Goal: Task Accomplishment & Management: Manage account settings

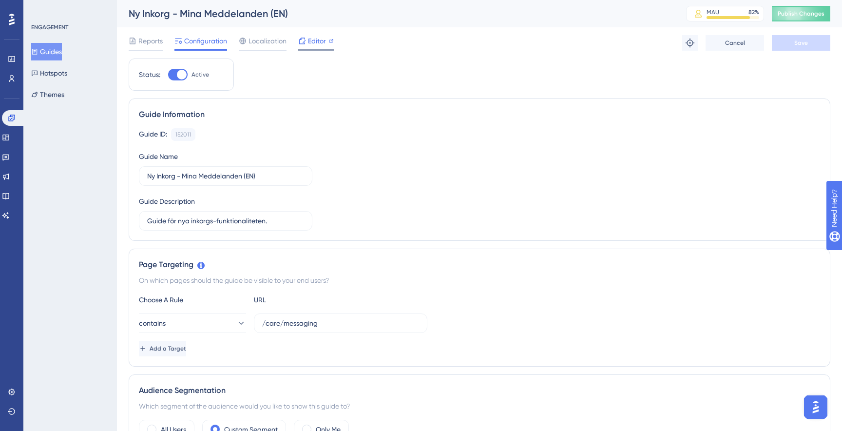
click at [315, 40] on span "Editor" at bounding box center [317, 41] width 18 height 12
click at [313, 39] on span "Editor" at bounding box center [317, 41] width 18 height 12
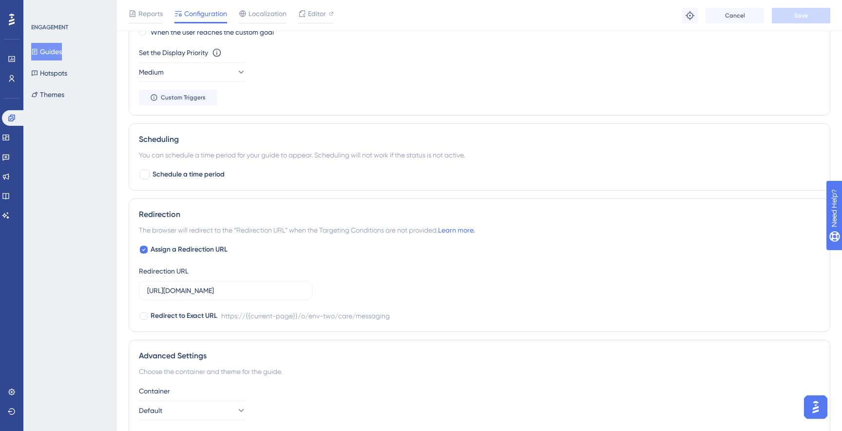
scroll to position [696, 0]
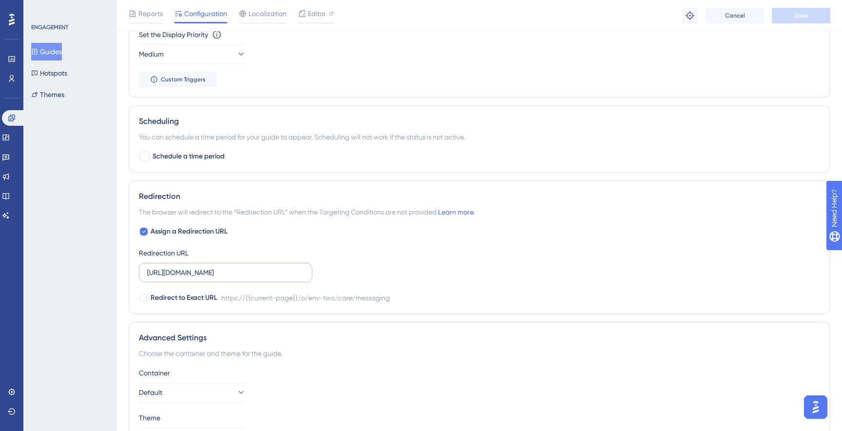
click at [226, 280] on label "https://stage-service.visibacare.com/o/env-two/care/messaging" at bounding box center [226, 273] width 174 height 20
click at [226, 278] on input "https://stage-service.visibacare.com/o/env-two/care/messaging" at bounding box center [225, 272] width 157 height 11
click at [226, 280] on label "https://stage-service.visibacare.com/o/env-two/care/messaging" at bounding box center [226, 273] width 174 height 20
click at [226, 278] on input "https://stage-service.visibacare.com/o/env-two/care/messaging" at bounding box center [225, 272] width 157 height 11
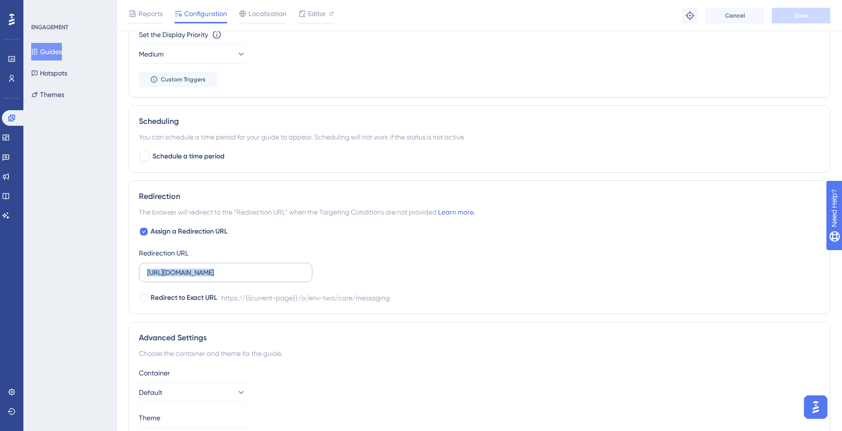
click at [226, 280] on label "https://stage-service.visibacare.com/o/env-two/care/messaging" at bounding box center [226, 273] width 174 height 20
click at [226, 278] on input "https://stage-service.visibacare.com/o/env-two/care/messaging" at bounding box center [225, 272] width 157 height 11
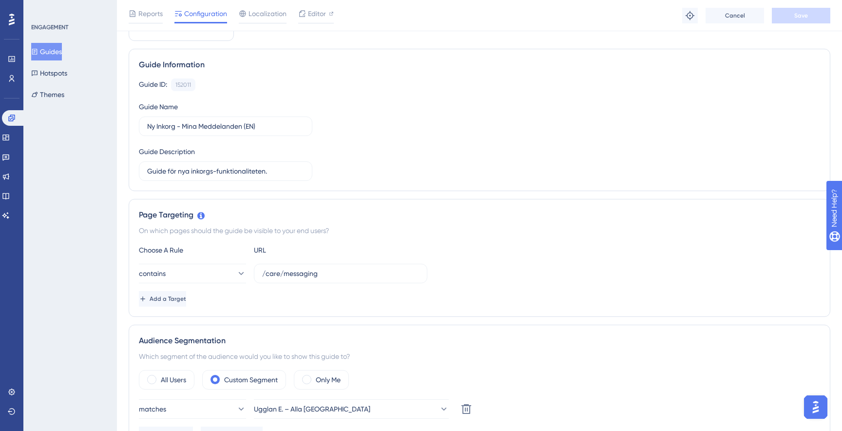
scroll to position [0, 0]
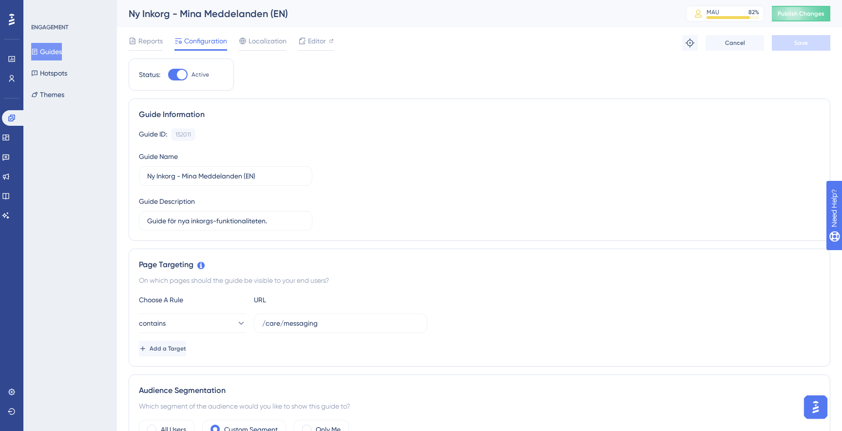
click at [583, 156] on div "Guide ID: 152011 Copy Guide Name Ny Inkorg - Mina Meddelanden (EN) Guide Descri…" at bounding box center [480, 179] width 682 height 102
click at [807, 10] on span "Publish Changes" at bounding box center [801, 14] width 47 height 8
click at [321, 43] on span "Editor" at bounding box center [317, 41] width 18 height 12
click at [792, 10] on span "Publish Changes" at bounding box center [801, 14] width 47 height 8
click at [186, 344] on button "Add a Target" at bounding box center [162, 349] width 47 height 16
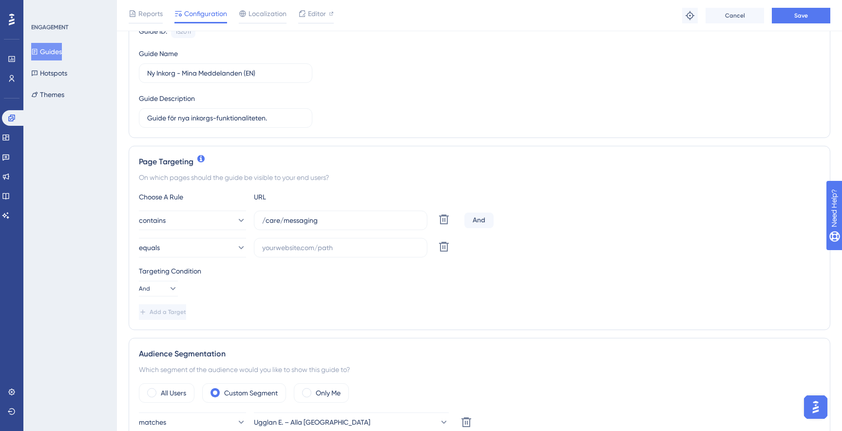
scroll to position [116, 0]
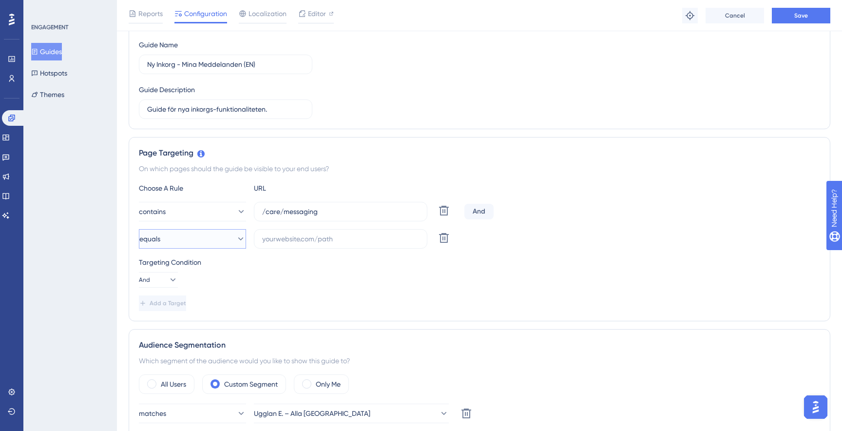
click at [183, 238] on button "equals" at bounding box center [192, 239] width 107 height 20
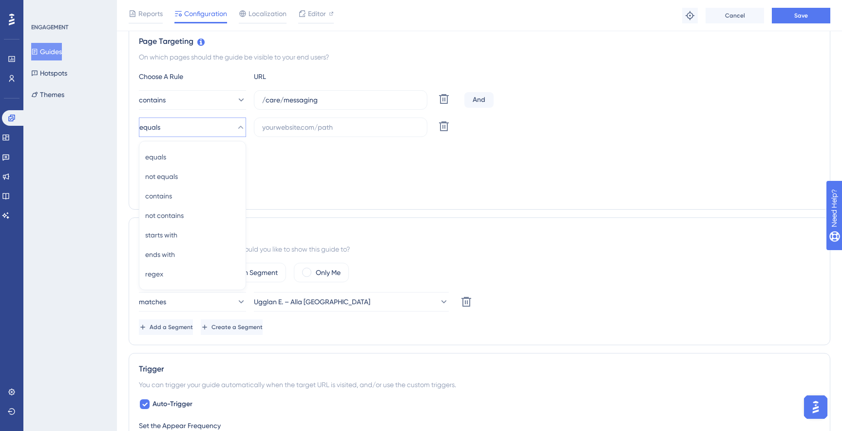
click at [371, 189] on div "Add a Target" at bounding box center [480, 192] width 682 height 16
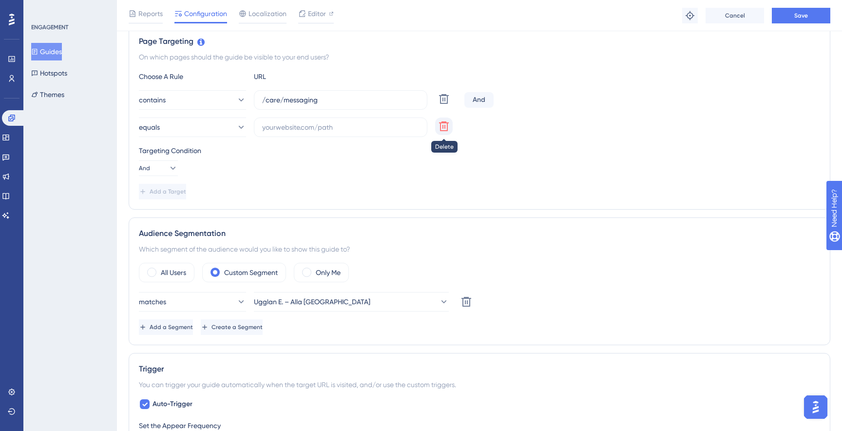
click at [443, 129] on icon at bounding box center [444, 126] width 12 height 12
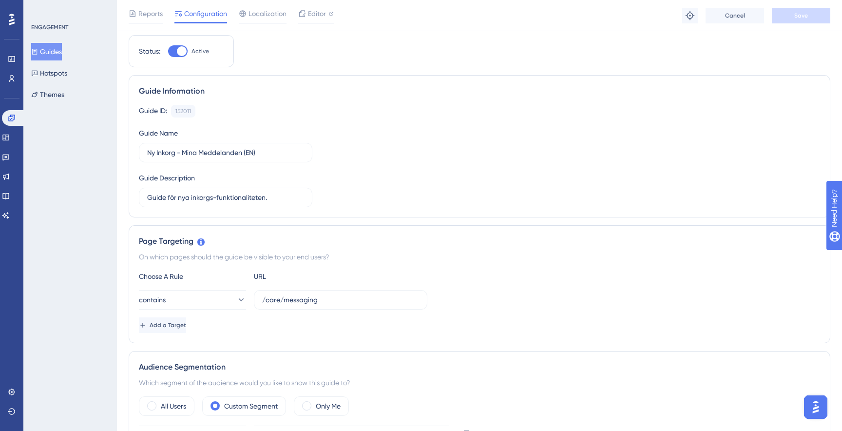
scroll to position [0, 0]
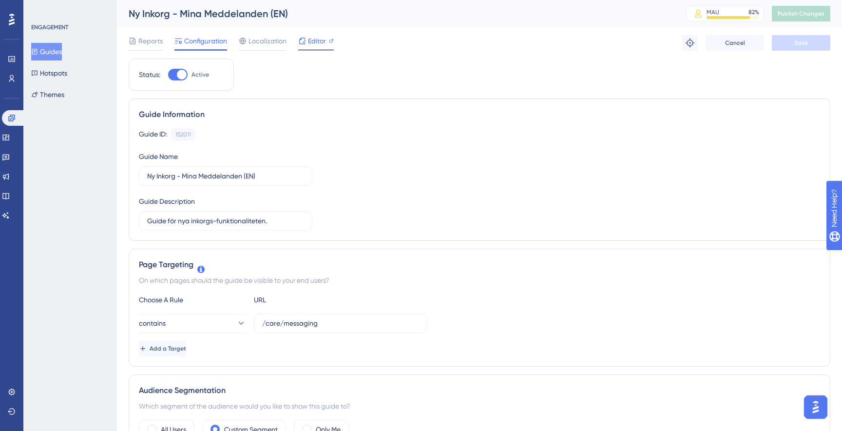
click at [314, 41] on span "Editor" at bounding box center [317, 41] width 18 height 12
click at [796, 17] on span "Publish Changes" at bounding box center [801, 14] width 47 height 8
click at [790, 18] on button "Publish Changes" at bounding box center [801, 14] width 59 height 16
click at [817, 17] on span "Publish Changes" at bounding box center [801, 14] width 47 height 8
click at [250, 46] on span "Localization" at bounding box center [268, 41] width 38 height 12
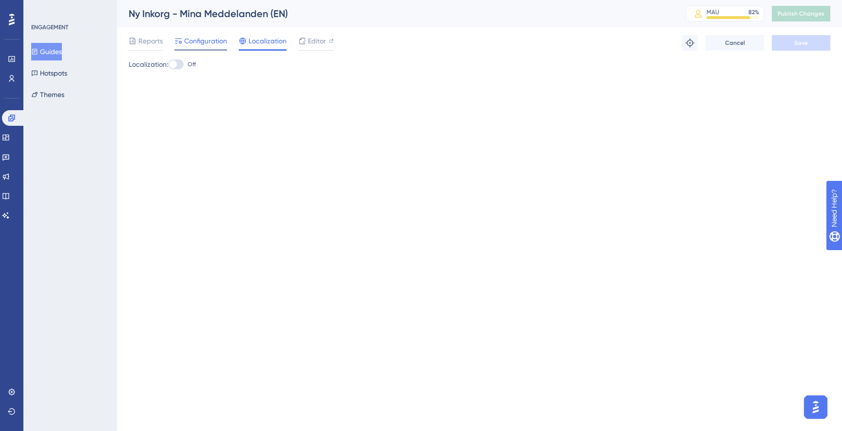
click at [207, 46] on span "Configuration" at bounding box center [205, 41] width 43 height 12
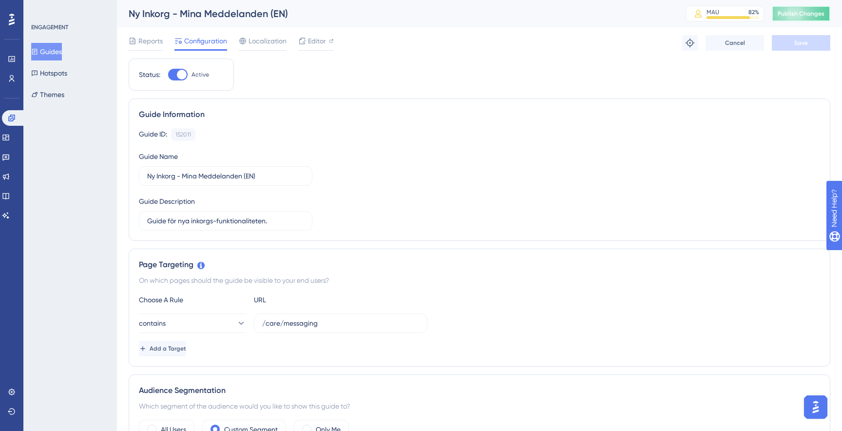
click at [809, 10] on span "Publish Changes" at bounding box center [801, 14] width 47 height 8
click at [10, 117] on icon at bounding box center [11, 118] width 6 height 6
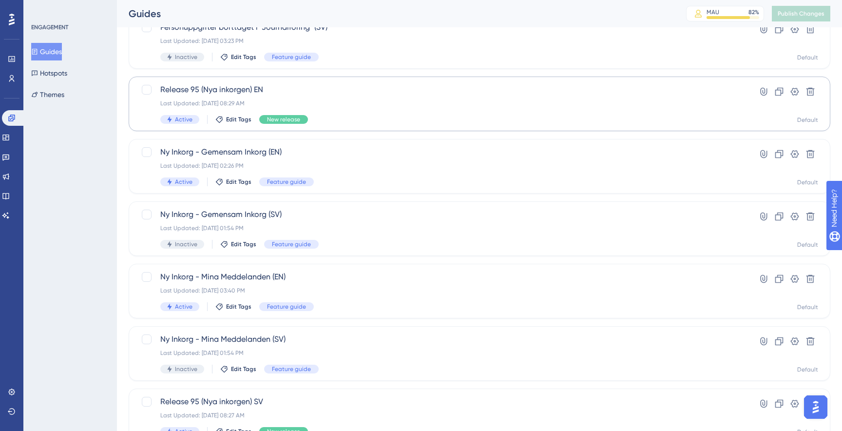
scroll to position [159, 0]
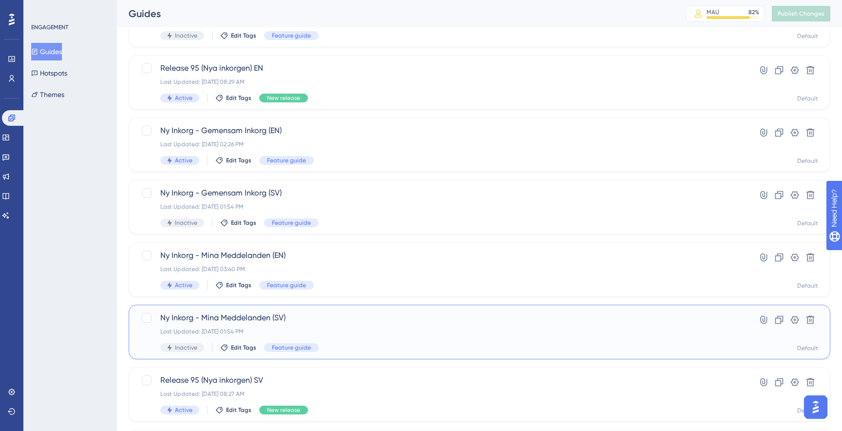
click at [308, 335] on div "Ny Inkorg - Mina Meddelanden (SV) Last Updated: Sep 17 2025, 01:54 PM Inactive …" at bounding box center [440, 332] width 561 height 40
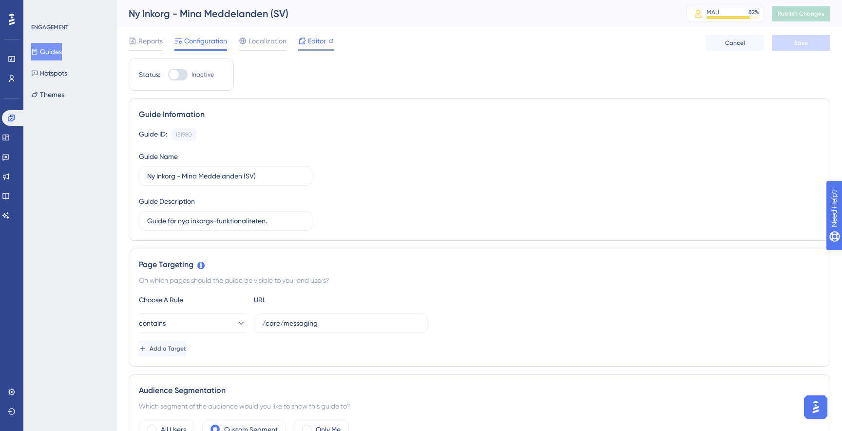
click at [316, 37] on span "Editor" at bounding box center [317, 41] width 18 height 12
click at [800, 19] on button "Publish Changes" at bounding box center [801, 14] width 59 height 16
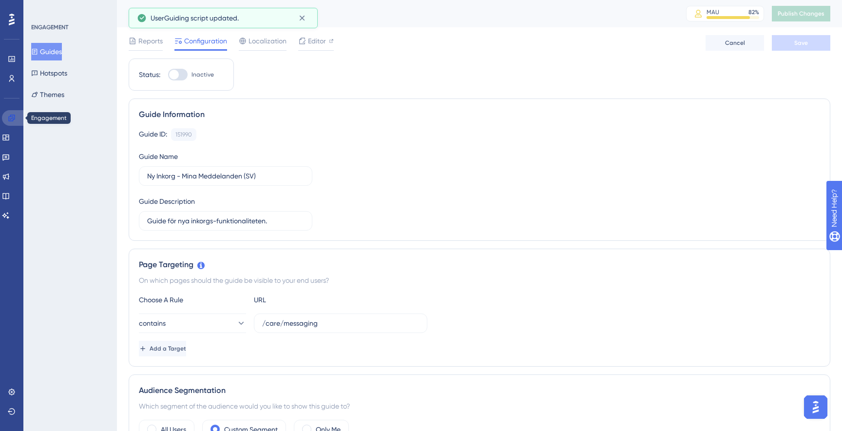
click at [10, 118] on icon at bounding box center [12, 118] width 8 height 8
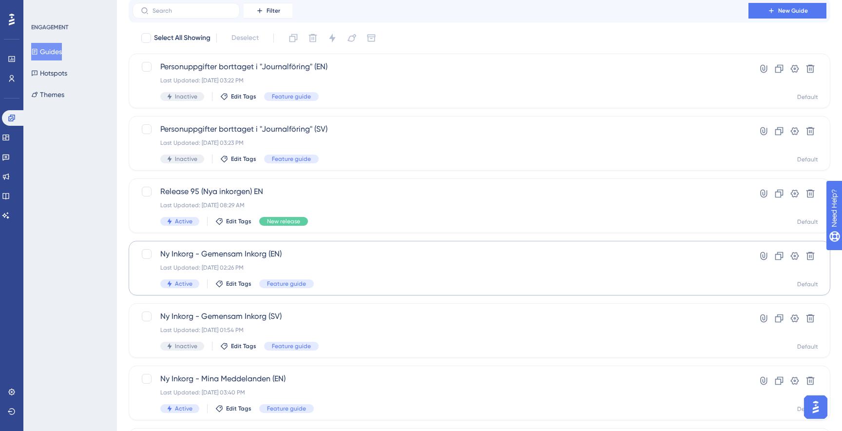
scroll to position [73, 0]
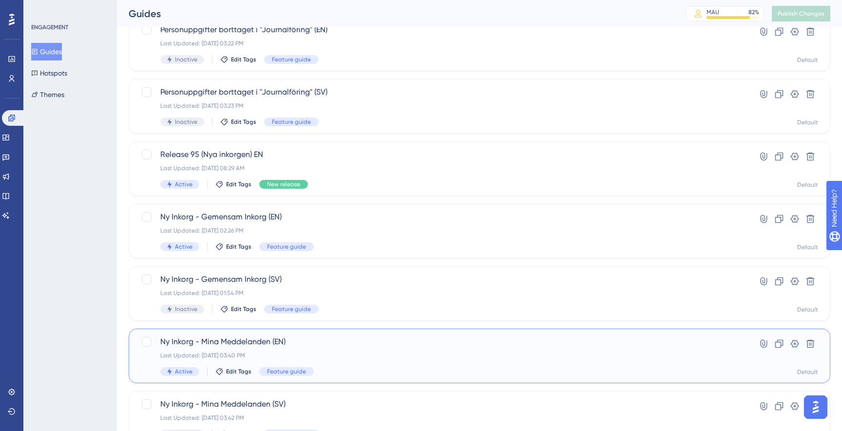
click at [247, 340] on span "Ny Inkorg - Mina Meddelanden (EN)" at bounding box center [440, 342] width 561 height 12
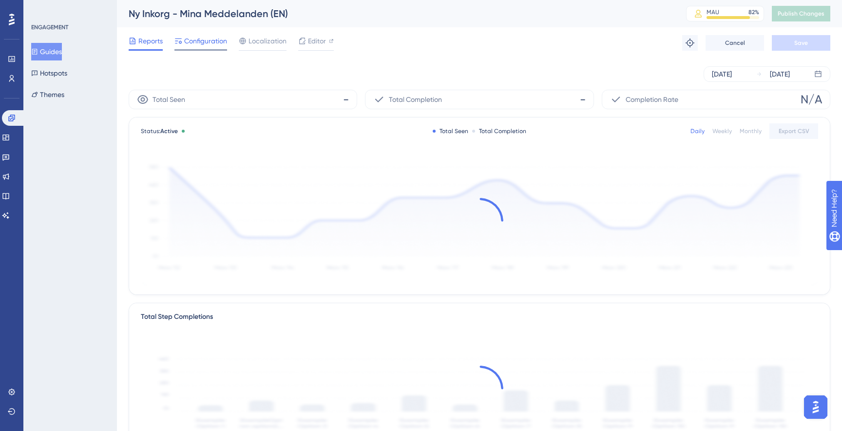
click at [211, 42] on span "Configuration" at bounding box center [205, 41] width 43 height 12
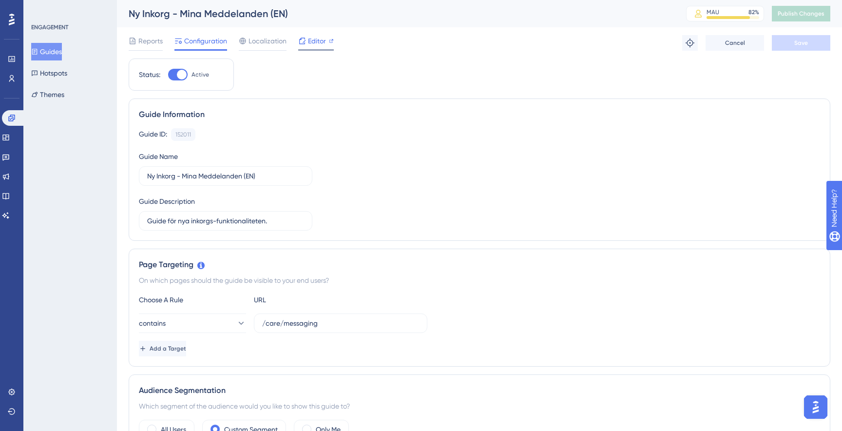
click at [302, 40] on icon at bounding box center [302, 41] width 8 height 8
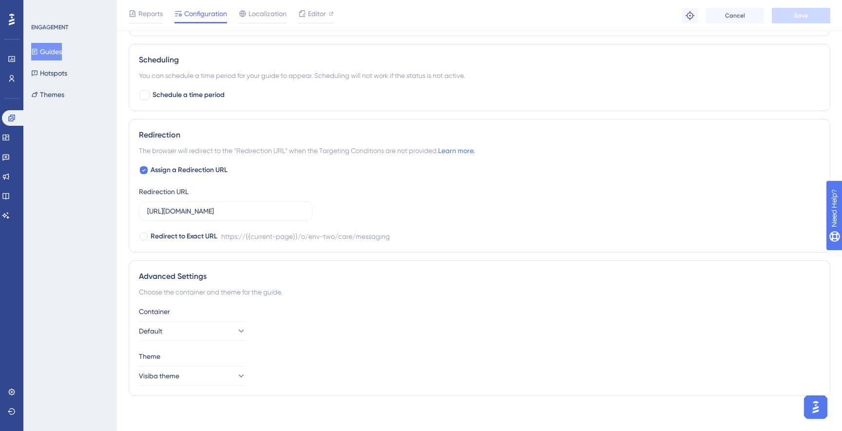
scroll to position [762, 0]
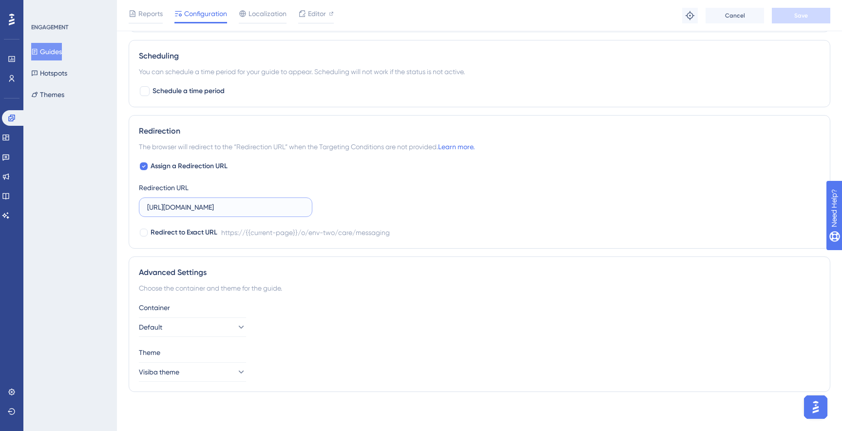
click at [240, 212] on input "https://stage-service.visibacare.com/o/env-two/care/messaging" at bounding box center [225, 207] width 157 height 11
paste input "e.visibacare.com/o/ugglan-enterprise"
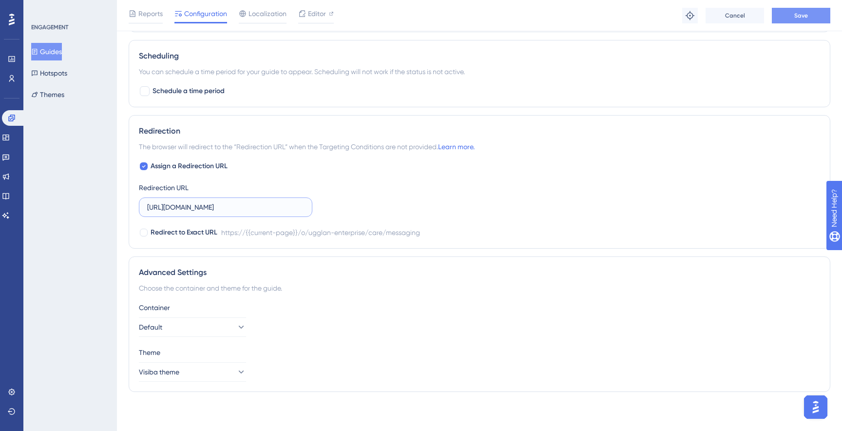
type input "[URL][DOMAIN_NAME]"
click at [792, 20] on button "Save" at bounding box center [801, 16] width 59 height 16
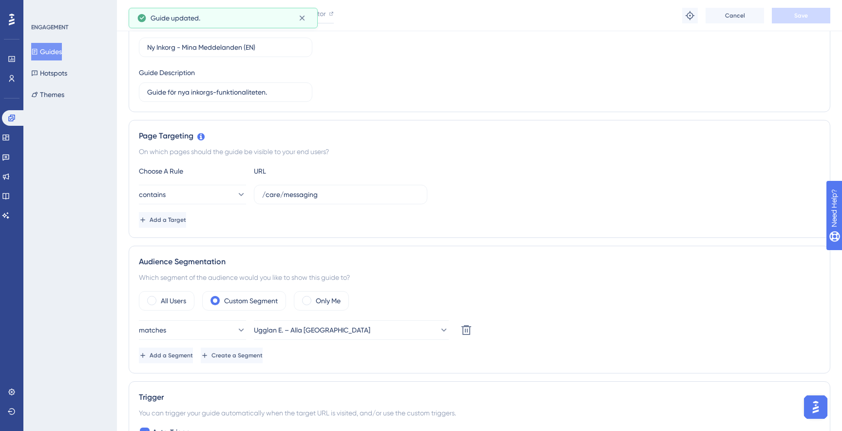
scroll to position [0, 0]
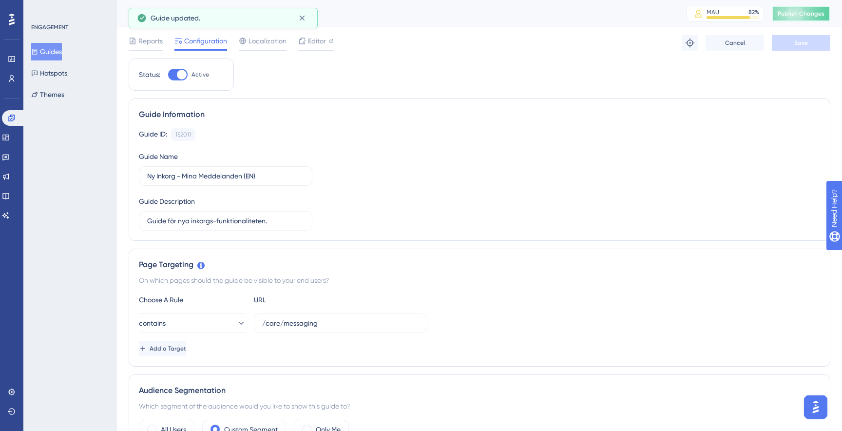
click at [797, 18] on button "Publish Changes" at bounding box center [801, 14] width 59 height 16
click at [304, 42] on icon at bounding box center [302, 41] width 8 height 8
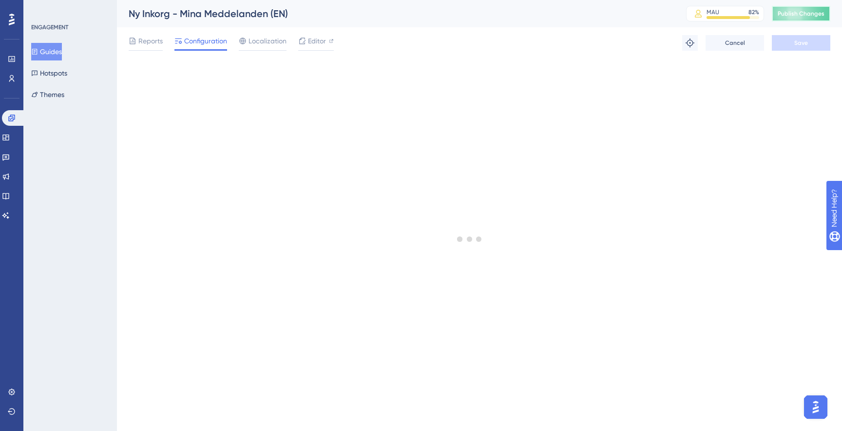
click at [801, 20] on button "Publish Changes" at bounding box center [801, 14] width 59 height 16
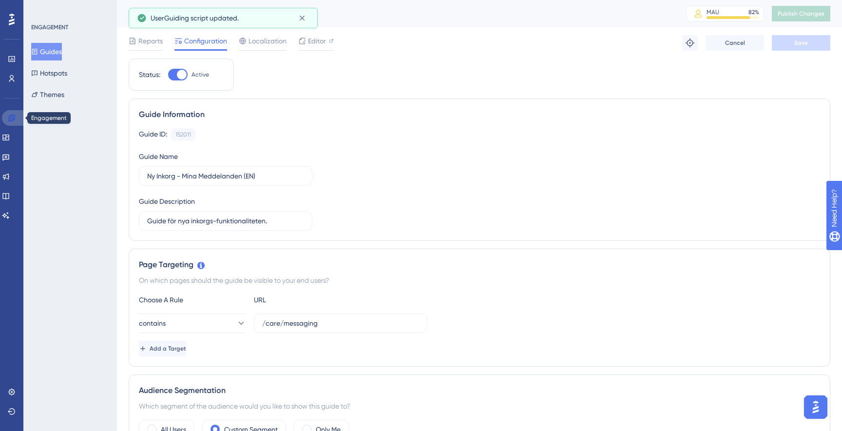
click at [10, 122] on link at bounding box center [13, 118] width 23 height 16
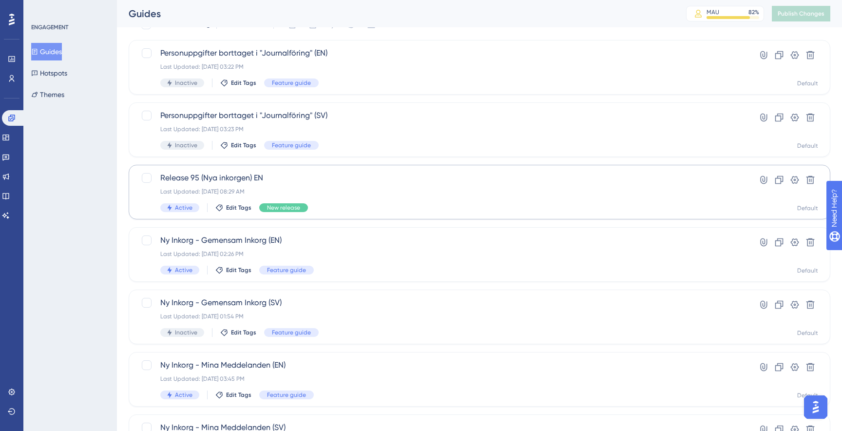
scroll to position [51, 0]
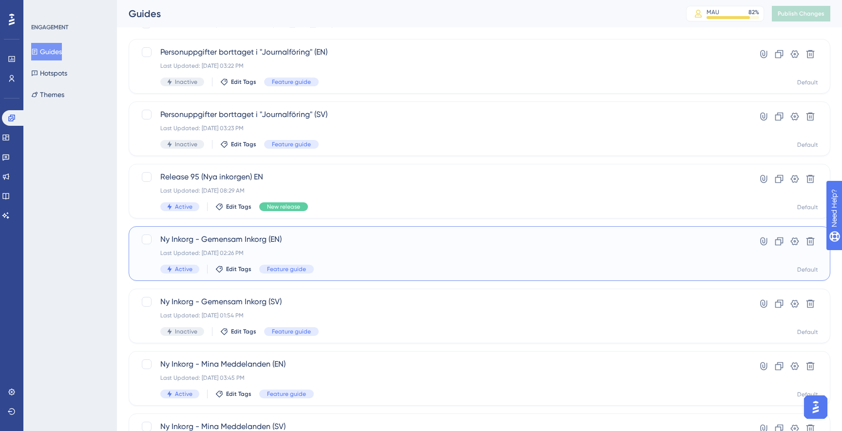
click at [312, 241] on span "Ny Inkorg - Gemensam Inkorg (EN)" at bounding box center [440, 240] width 561 height 12
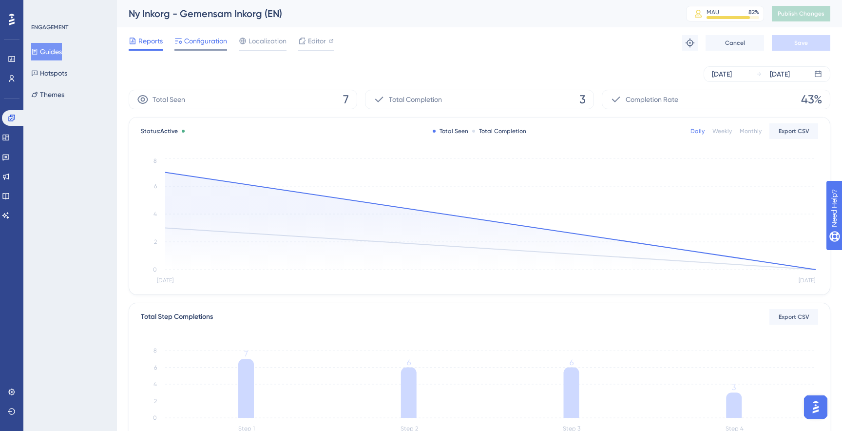
click at [211, 48] on div "Configuration" at bounding box center [201, 43] width 53 height 16
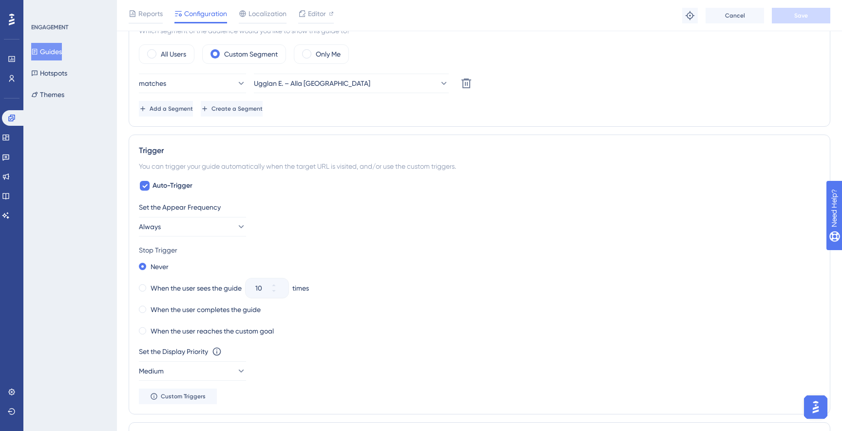
scroll to position [381, 0]
click at [16, 119] on link at bounding box center [13, 118] width 23 height 16
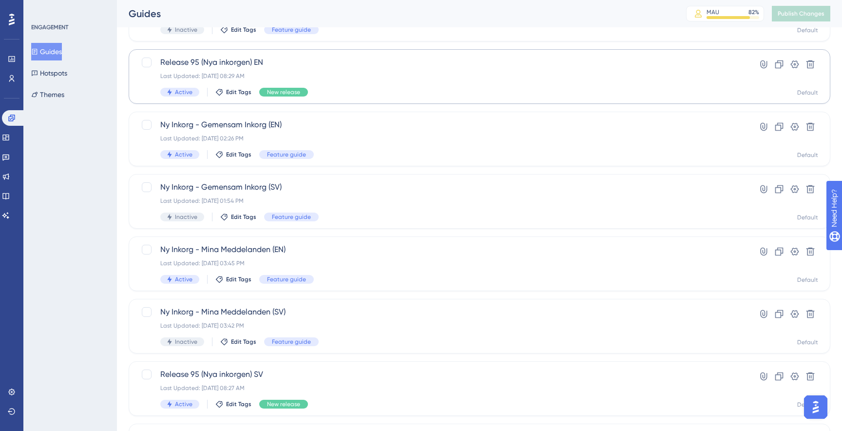
scroll to position [175, 0]
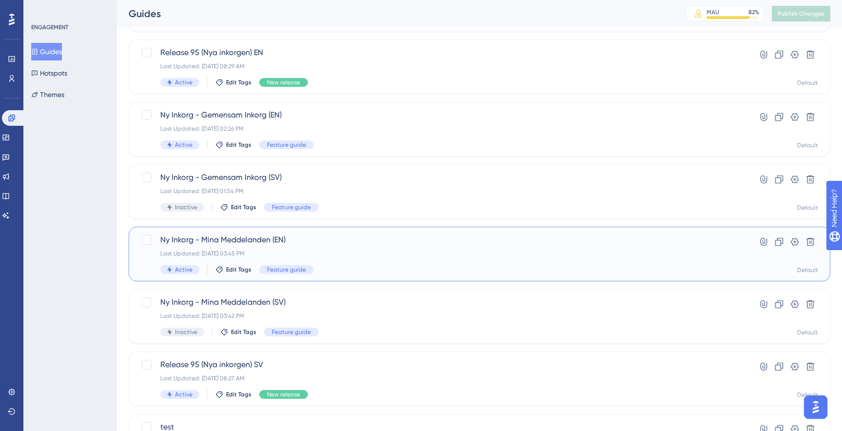
click at [320, 254] on div "Last Updated: Sep 17 2025, 03:45 PM" at bounding box center [440, 254] width 561 height 8
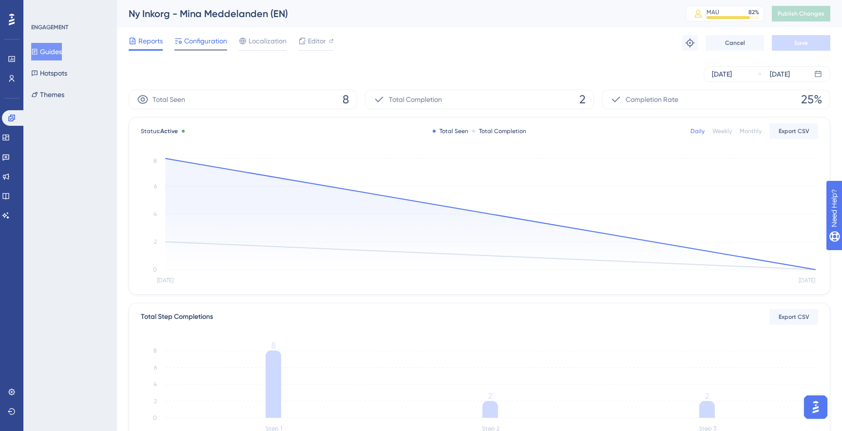
click at [212, 37] on span "Configuration" at bounding box center [205, 41] width 43 height 12
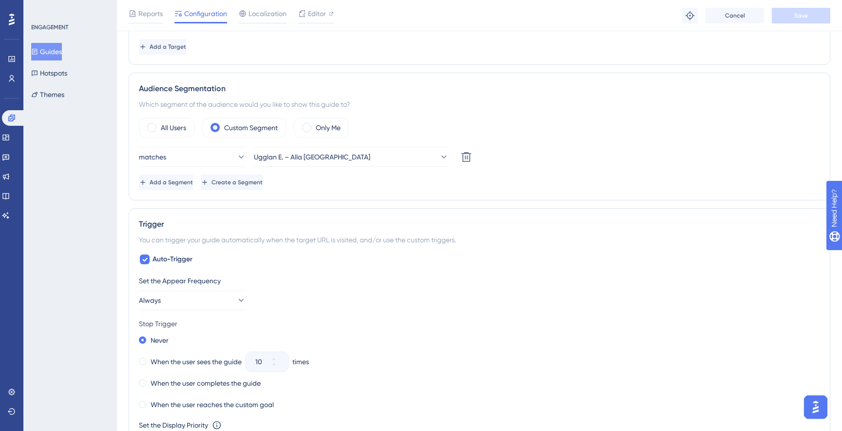
scroll to position [306, 0]
click at [11, 119] on icon at bounding box center [12, 118] width 8 height 8
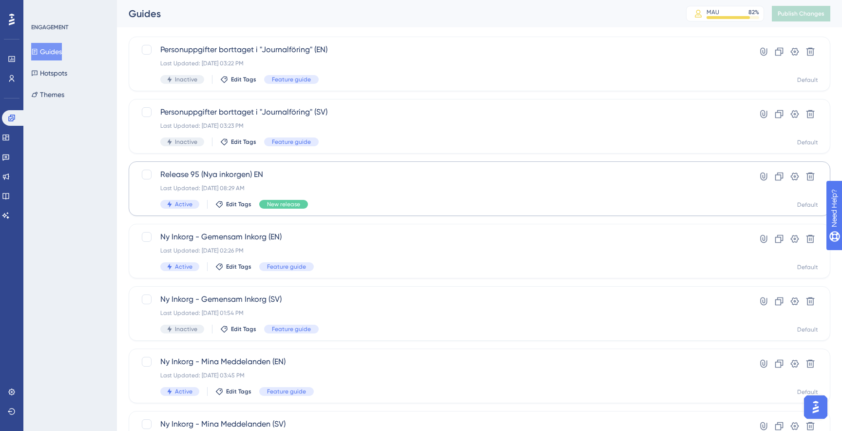
scroll to position [64, 0]
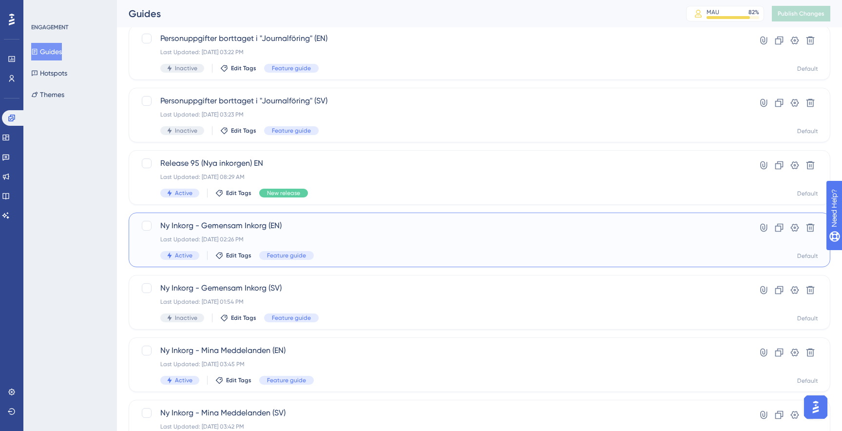
click at [339, 251] on div "Ny Inkorg - Gemensam Inkorg (EN) Last Updated: Sep 17 2025, 02:26 PM Active Edi…" at bounding box center [440, 240] width 561 height 40
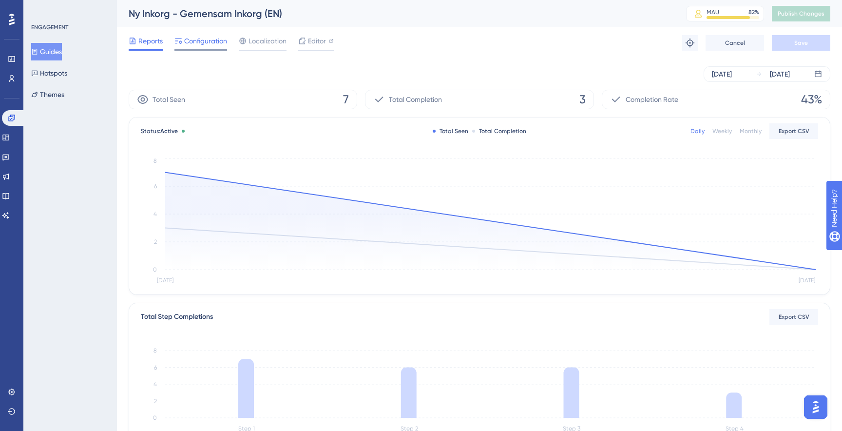
click at [220, 46] on span "Configuration" at bounding box center [205, 41] width 43 height 12
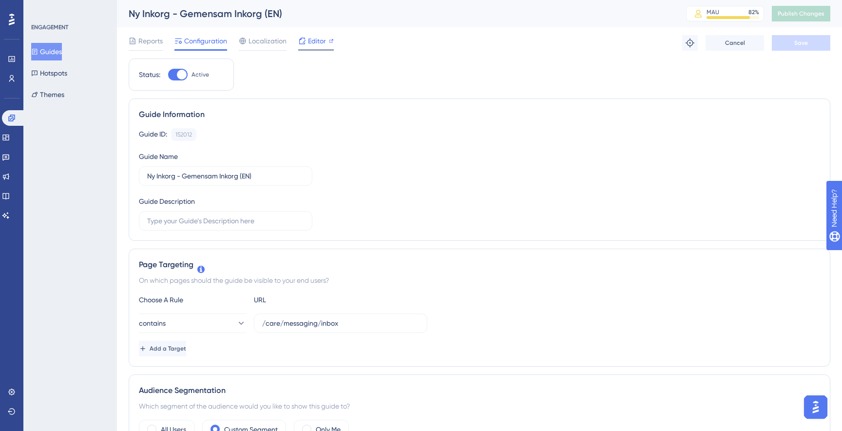
click at [315, 36] on span "Editor" at bounding box center [317, 41] width 18 height 12
click at [305, 37] on icon at bounding box center [302, 41] width 8 height 8
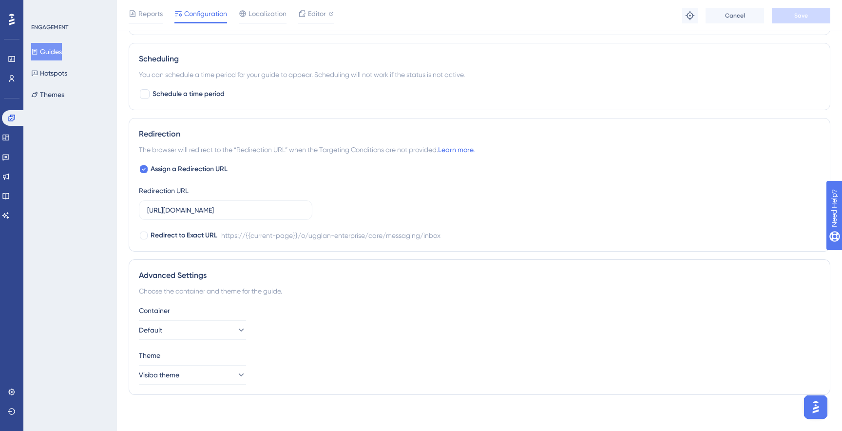
scroll to position [761, 0]
click at [262, 206] on input "https://se.visibacare.com/o/ugglan-enterprise/care/messaging/inbox" at bounding box center [225, 207] width 157 height 11
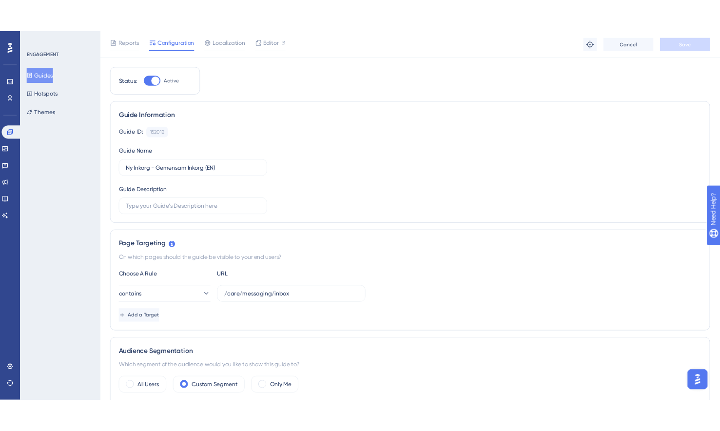
scroll to position [0, 0]
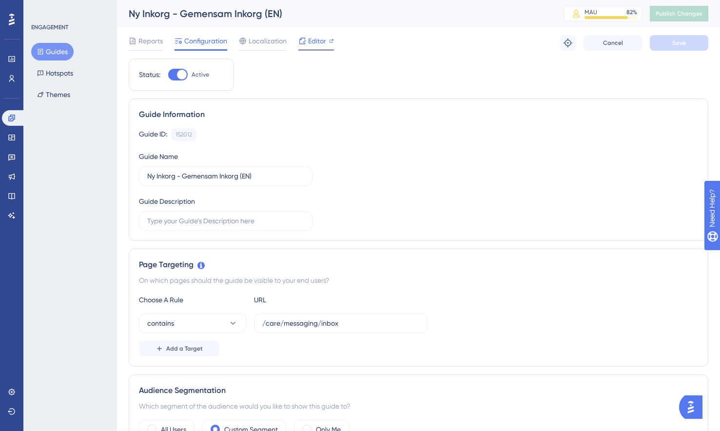
click at [315, 40] on span "Editor" at bounding box center [317, 41] width 18 height 12
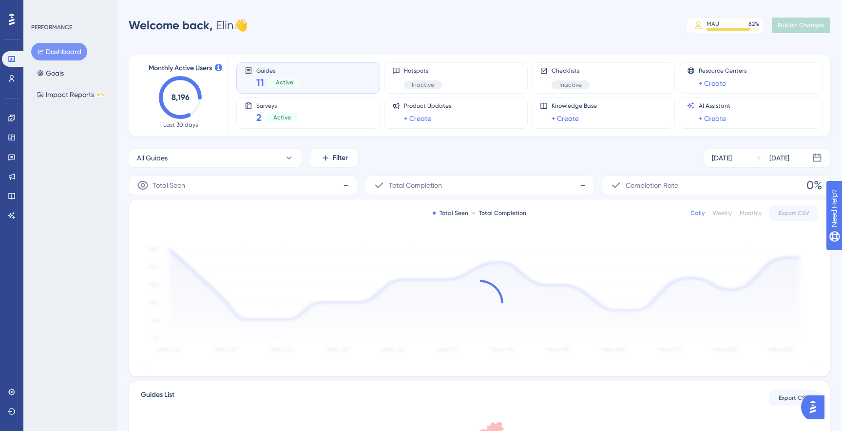
click at [20, 112] on div "Engagement" at bounding box center [12, 118] width 20 height 16
click at [17, 115] on link at bounding box center [12, 118] width 20 height 16
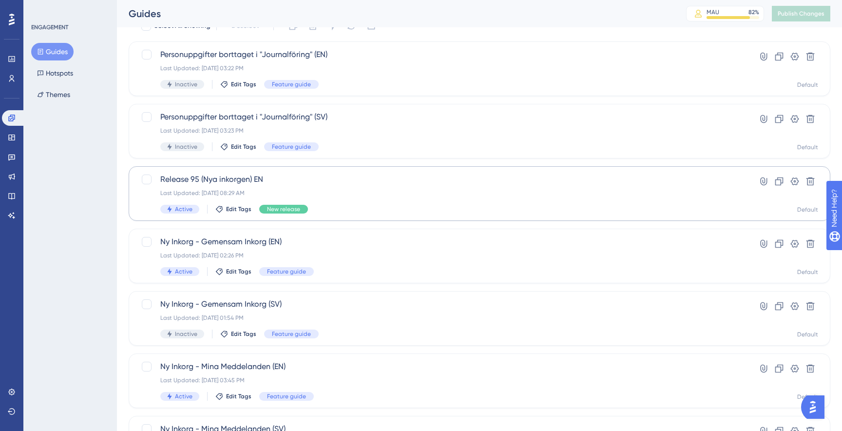
scroll to position [50, 0]
click at [344, 250] on div "Last Updated: Sep 17 2025, 02:26 PM" at bounding box center [440, 254] width 561 height 8
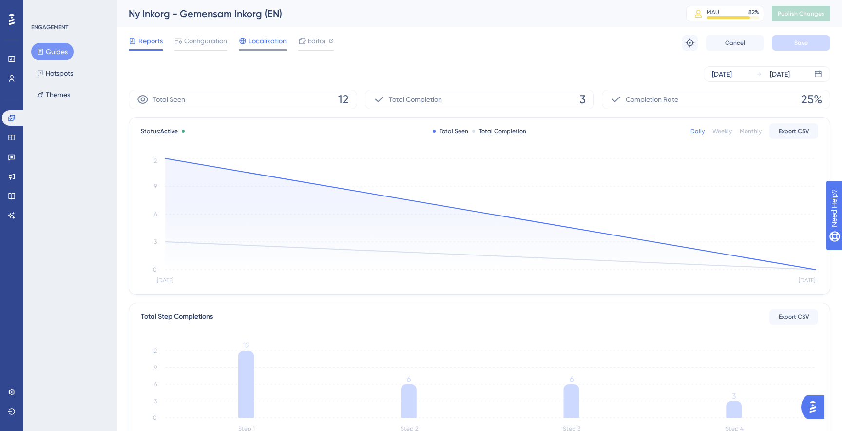
click at [270, 47] on div "Localization" at bounding box center [263, 43] width 48 height 16
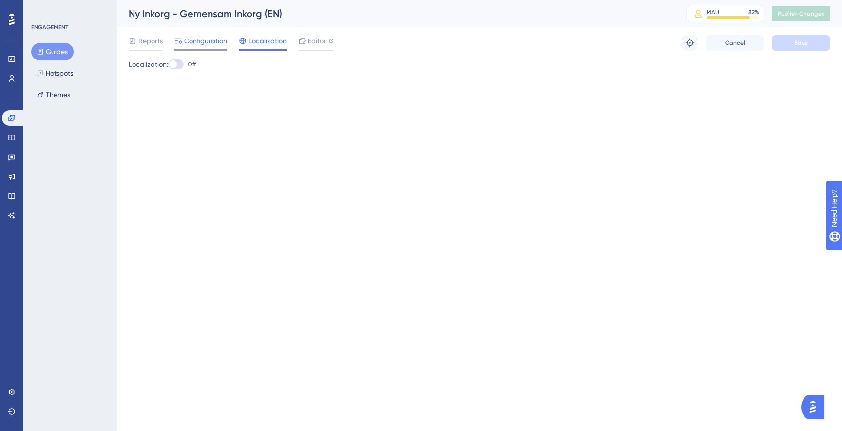
click at [200, 45] on span "Configuration" at bounding box center [205, 41] width 43 height 12
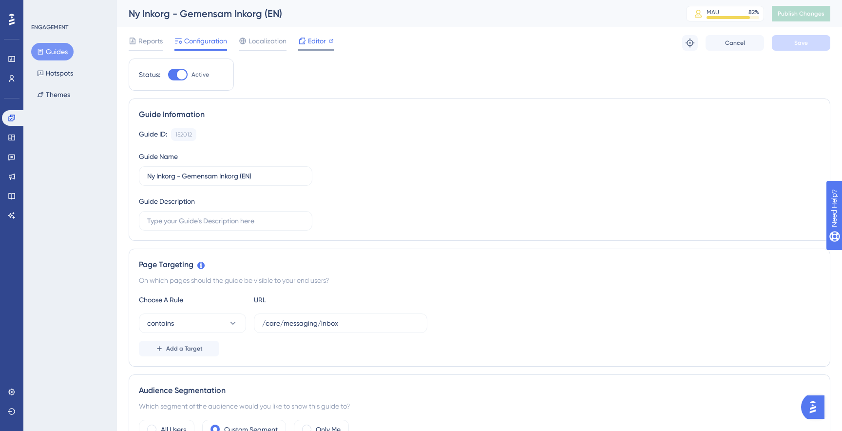
click at [309, 39] on span "Editor" at bounding box center [317, 41] width 18 height 12
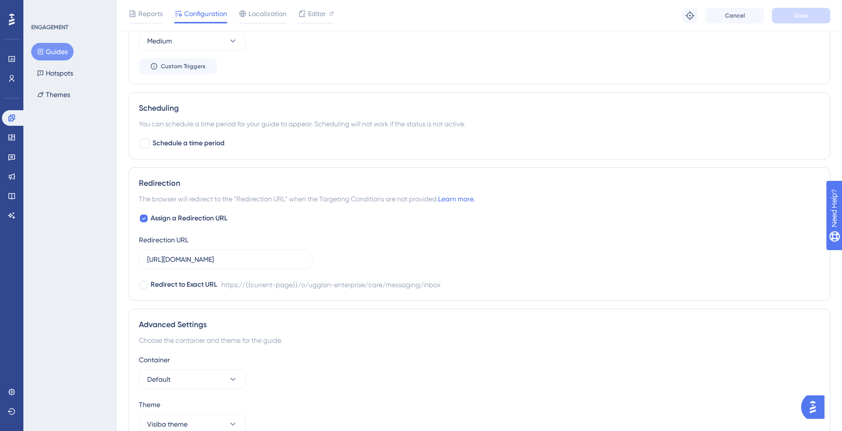
scroll to position [715, 0]
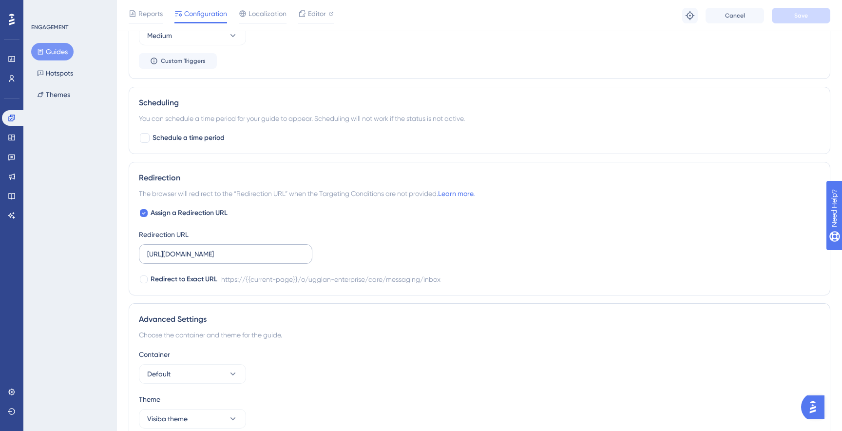
click at [268, 260] on label "https://se.visibacare.com/o/ugglan-enterprise/care/messaging/inbox" at bounding box center [226, 254] width 174 height 20
click at [268, 259] on input "https://se.visibacare.com/o/ugglan-enterprise/care/messaging/inbox" at bounding box center [225, 254] width 157 height 11
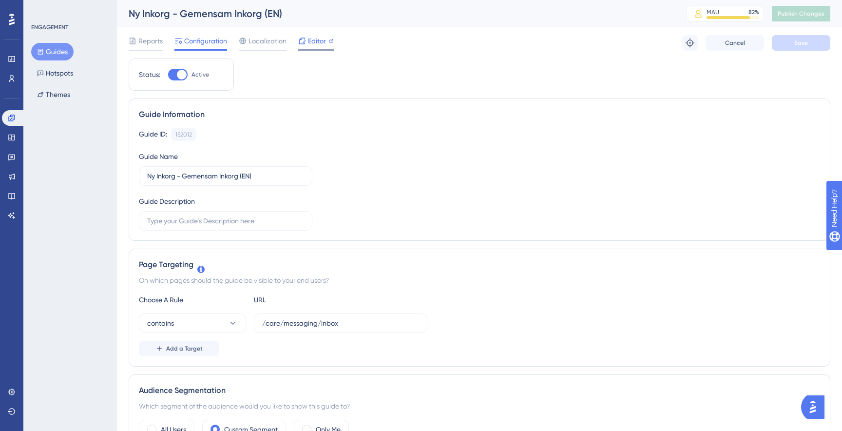
scroll to position [0, 0]
click at [317, 39] on span "Editor" at bounding box center [317, 41] width 18 height 12
click at [14, 120] on icon at bounding box center [12, 118] width 8 height 8
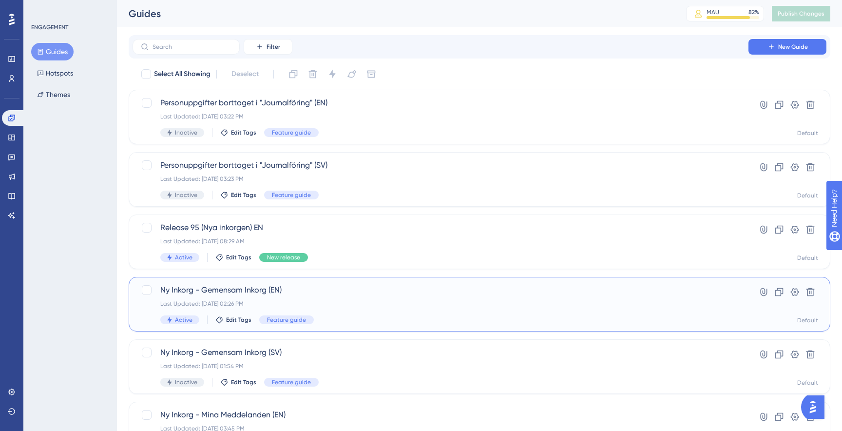
click at [355, 297] on div "Ny Inkorg - Gemensam Inkorg (EN) Last Updated: Sep 17 2025, 02:26 PM Active Edi…" at bounding box center [440, 304] width 561 height 40
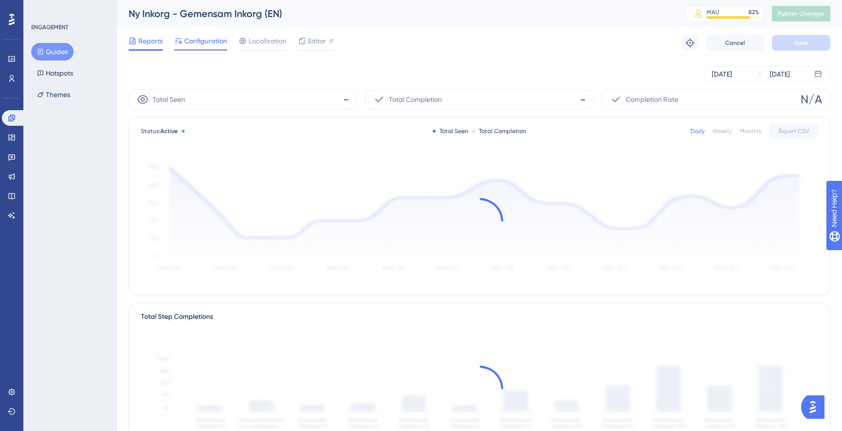
click at [214, 48] on div "Configuration" at bounding box center [201, 43] width 53 height 16
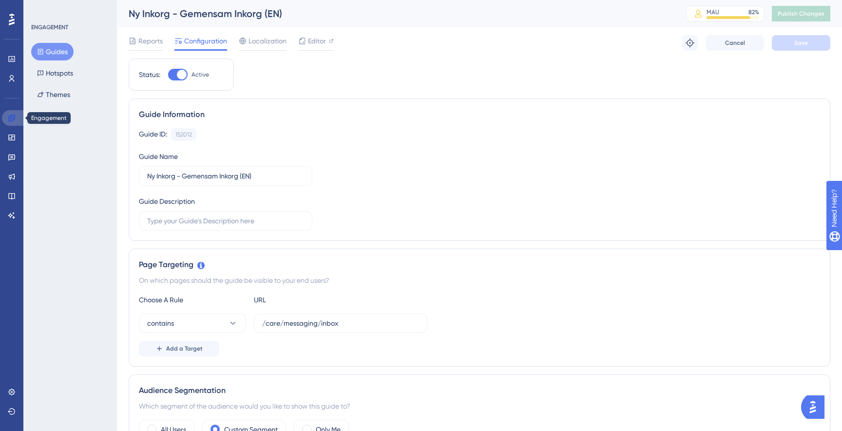
click at [9, 116] on icon at bounding box center [12, 118] width 8 height 8
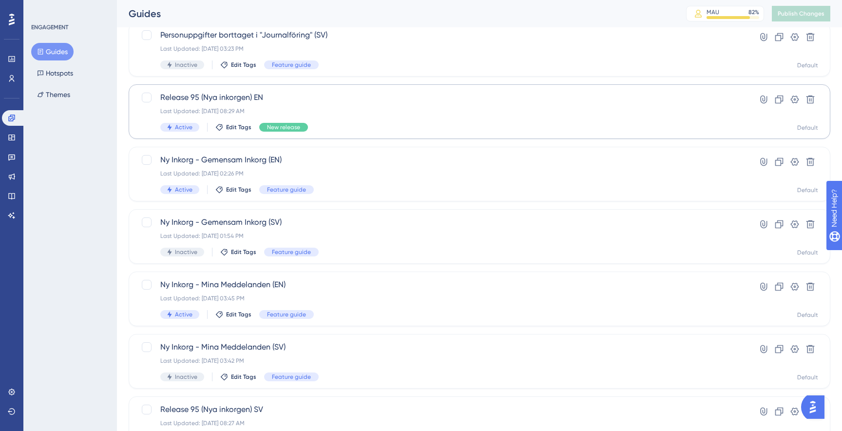
scroll to position [143, 0]
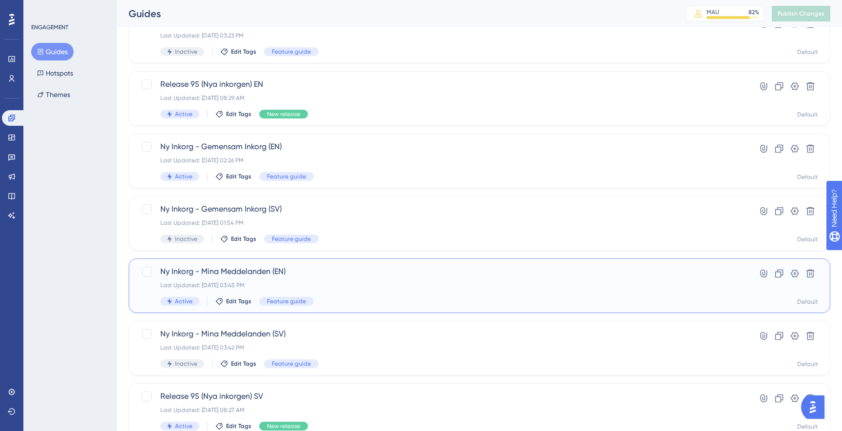
click at [377, 281] on div "Last Updated: Sep 17 2025, 03:45 PM" at bounding box center [440, 285] width 561 height 8
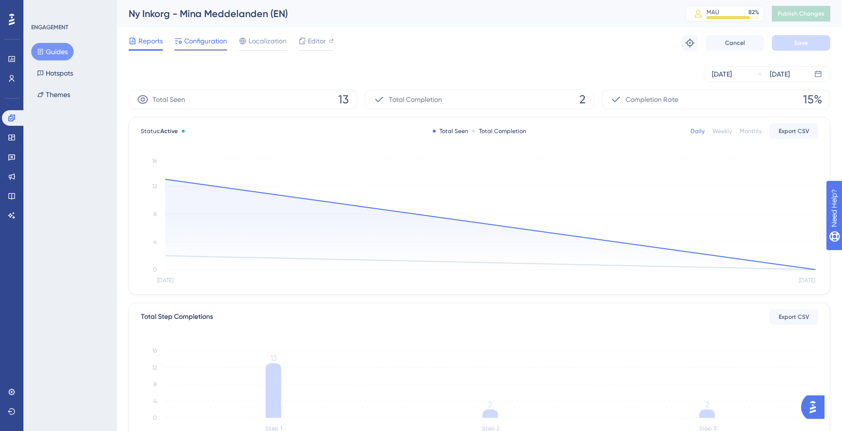
click at [207, 39] on span "Configuration" at bounding box center [205, 41] width 43 height 12
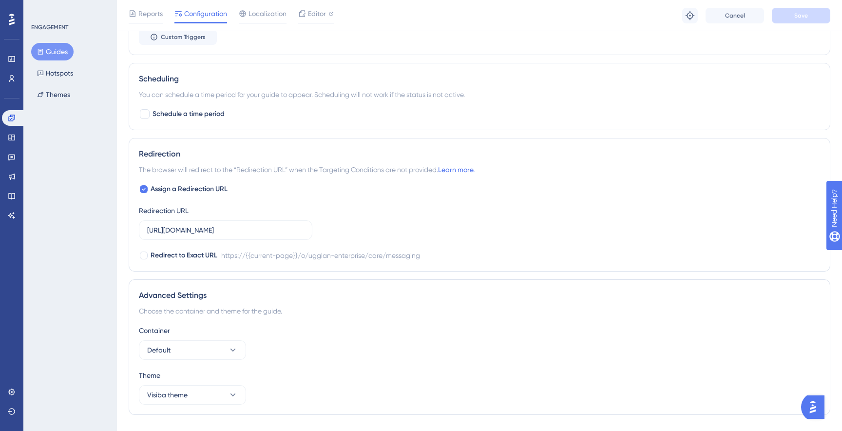
scroll to position [739, 0]
click at [284, 231] on input "https://se.visibacare.com/o/ugglan-enterprise/care/messaging" at bounding box center [225, 229] width 157 height 11
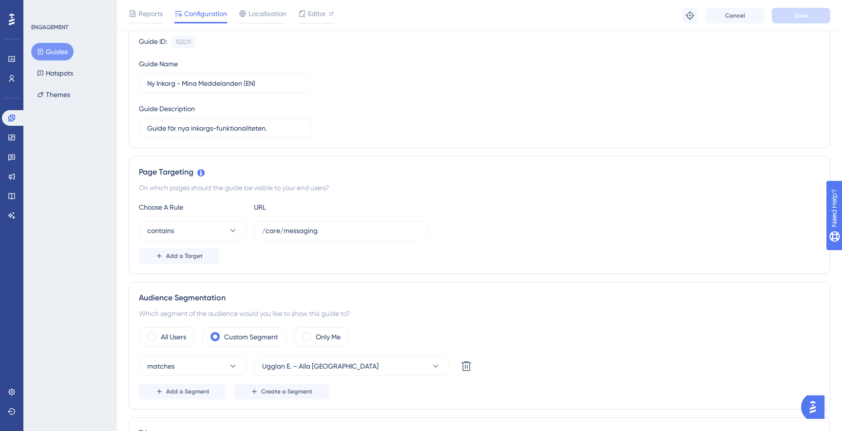
scroll to position [0, 0]
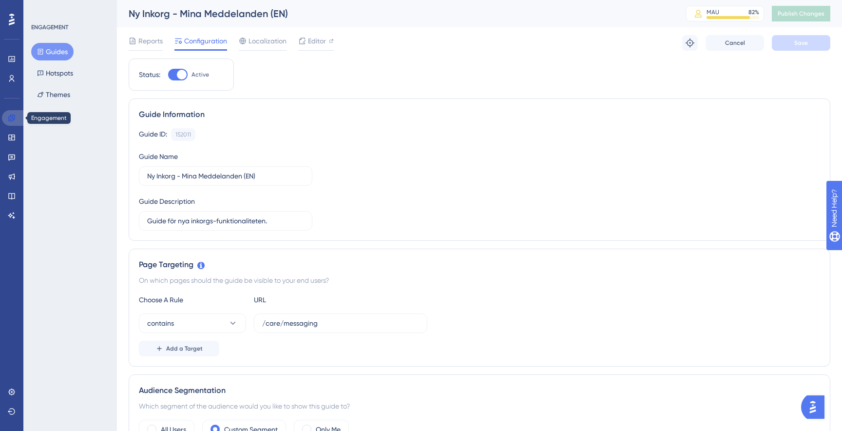
click at [15, 119] on icon at bounding box center [12, 118] width 8 height 8
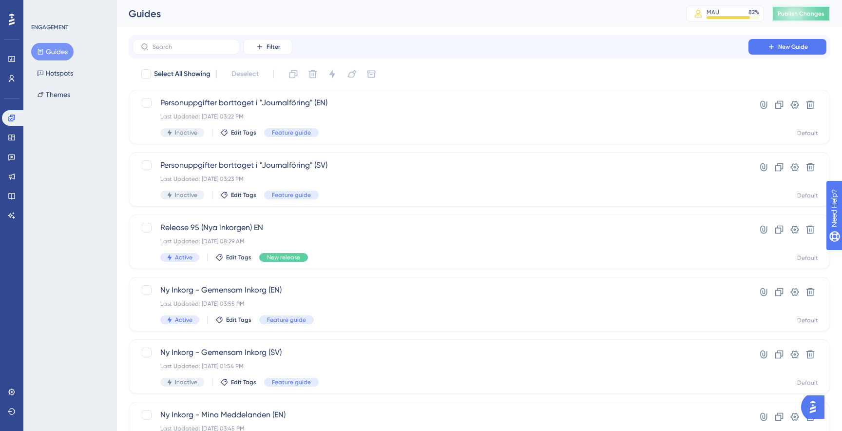
click at [806, 16] on span "Publish Changes" at bounding box center [801, 14] width 47 height 8
click at [265, 302] on div "Last Updated: Sep 17 2025, 03:55 PM" at bounding box center [440, 304] width 561 height 8
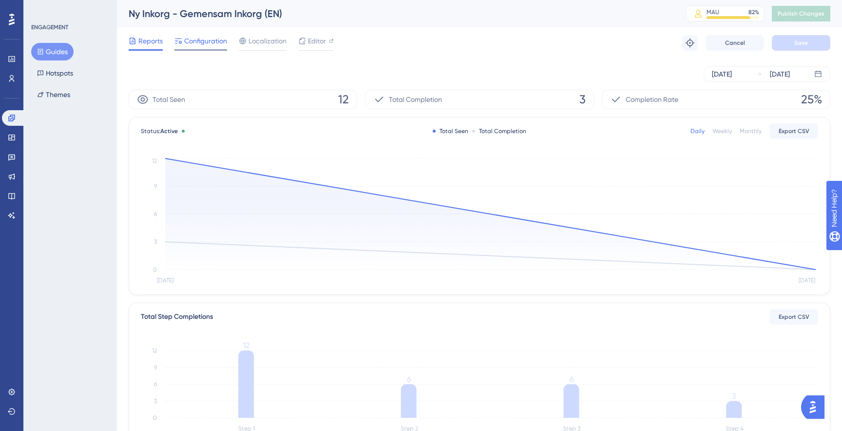
click at [191, 42] on span "Configuration" at bounding box center [205, 41] width 43 height 12
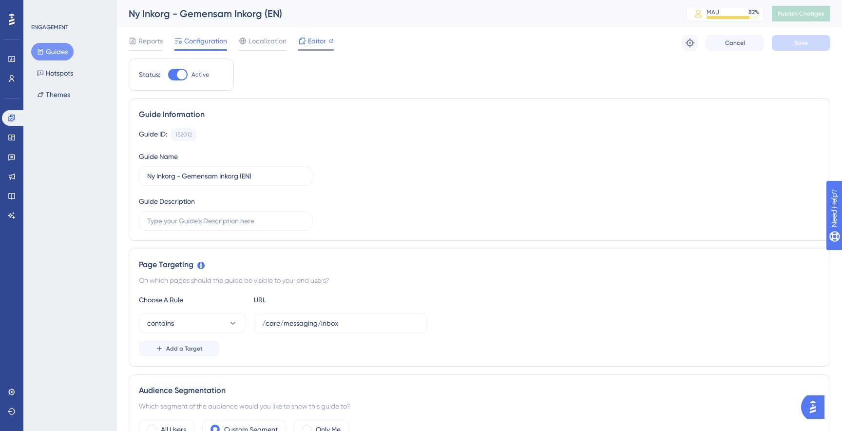
click at [318, 41] on span "Editor" at bounding box center [317, 41] width 18 height 12
click at [14, 118] on icon at bounding box center [11, 118] width 6 height 6
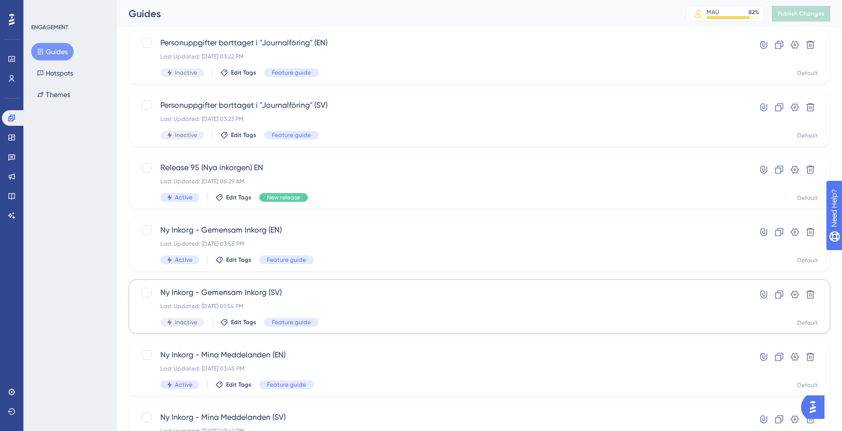
scroll to position [61, 0]
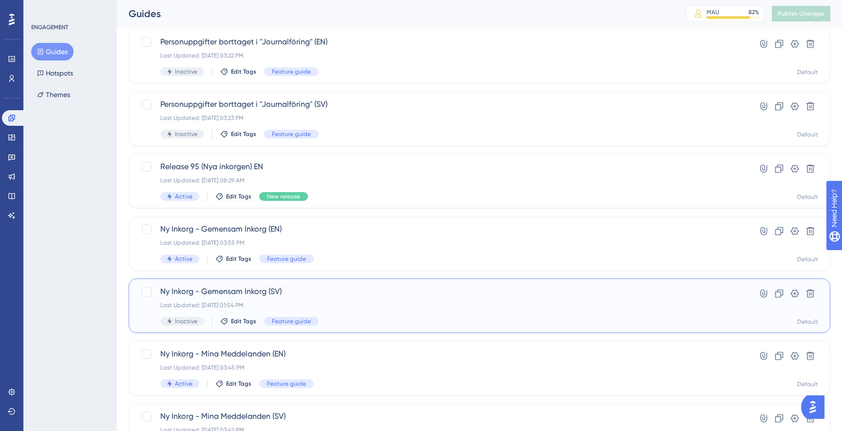
click at [391, 323] on div "Inactive Edit Tags Feature guide" at bounding box center [440, 321] width 561 height 9
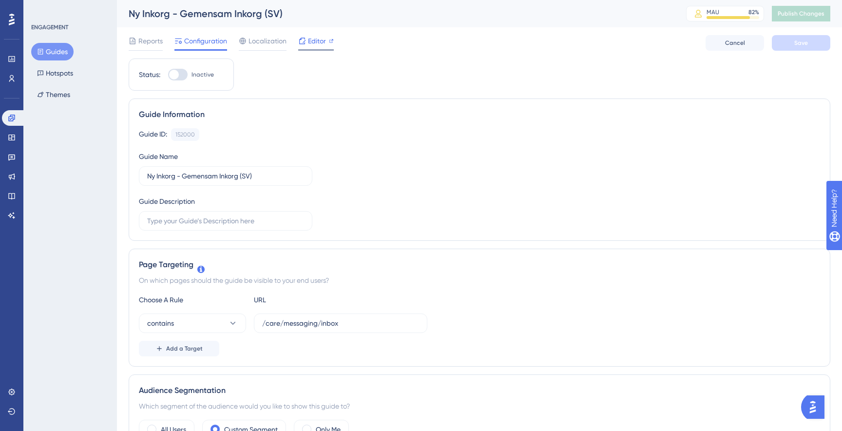
click at [314, 46] on span "Editor" at bounding box center [317, 41] width 18 height 12
click at [14, 118] on icon at bounding box center [11, 118] width 6 height 6
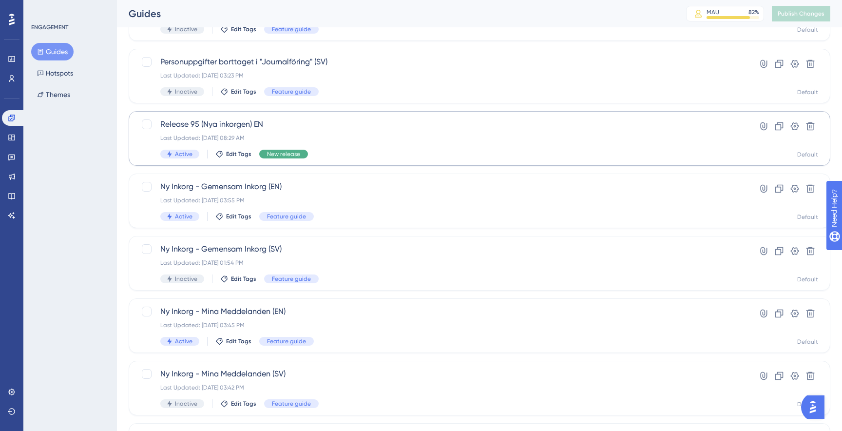
scroll to position [104, 0]
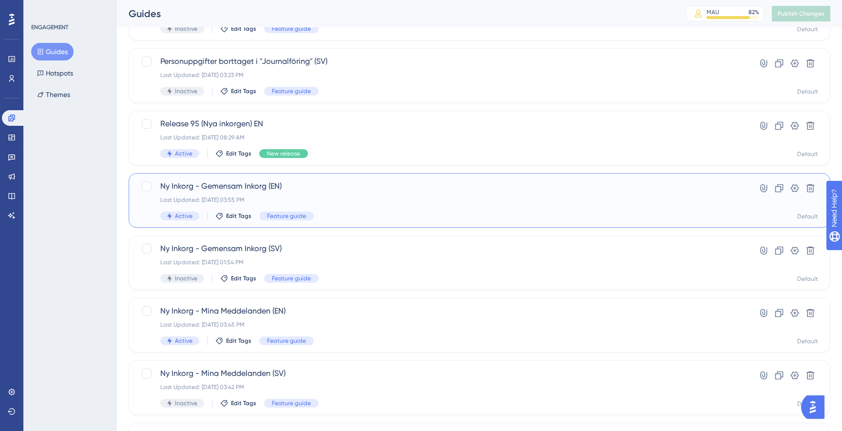
click at [326, 205] on div "Ny Inkorg - Gemensam Inkorg (EN) Last Updated: Sep 17 2025, 03:55 PM Active Edi…" at bounding box center [440, 200] width 561 height 40
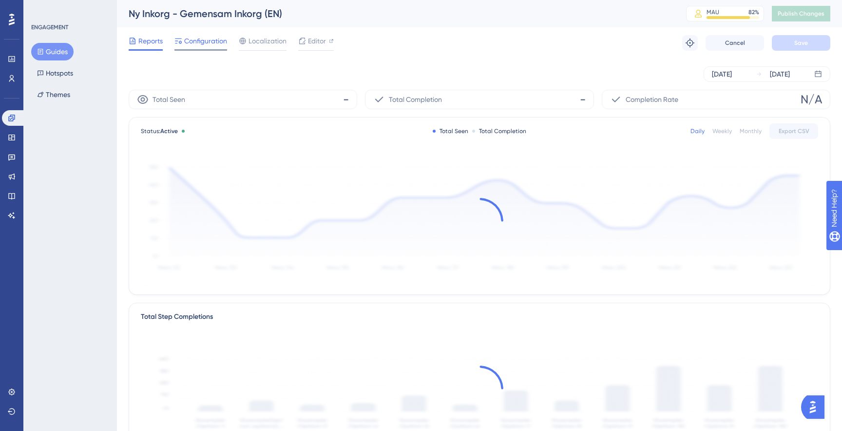
click at [208, 41] on span "Configuration" at bounding box center [205, 41] width 43 height 12
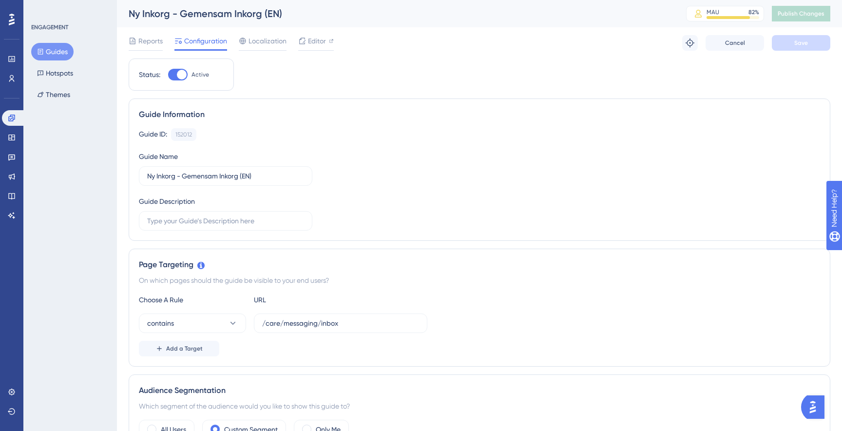
click at [180, 74] on div at bounding box center [182, 75] width 10 height 10
click at [168, 75] on input "Active" at bounding box center [168, 75] width 0 height 0
checkbox input "false"
click at [801, 43] on span "Save" at bounding box center [802, 43] width 14 height 8
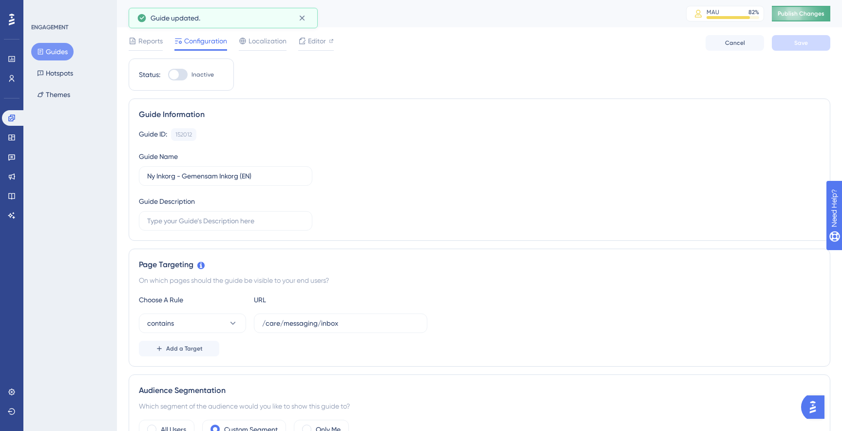
click at [801, 14] on span "Publish Changes" at bounding box center [801, 14] width 47 height 8
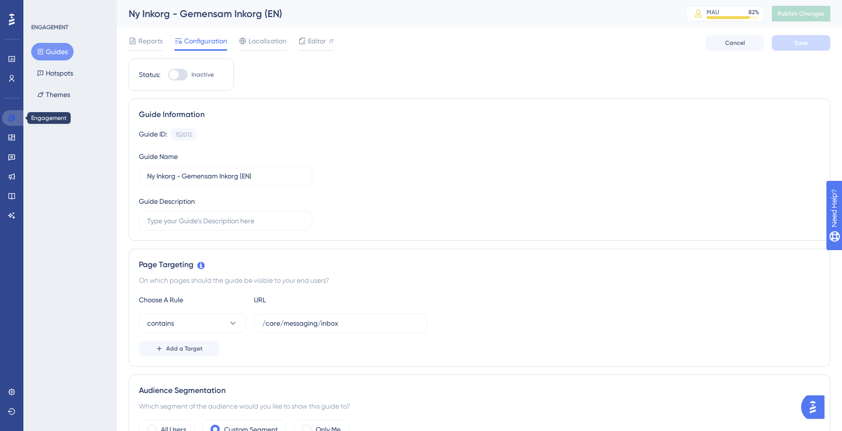
click at [15, 122] on link at bounding box center [13, 118] width 23 height 16
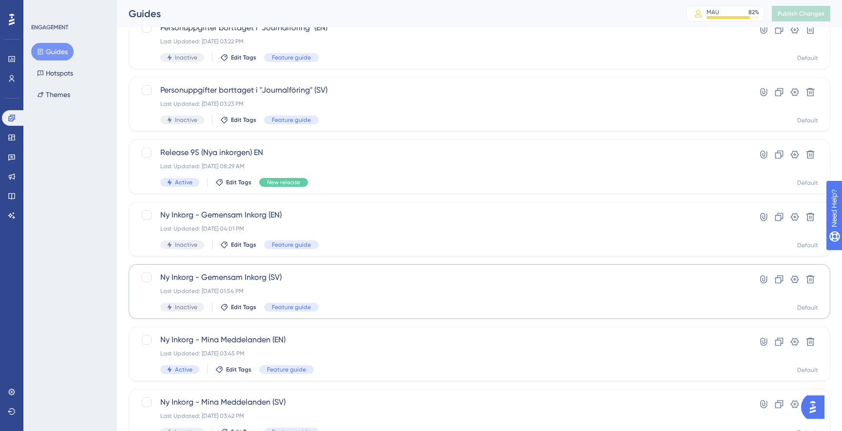
scroll to position [78, 0]
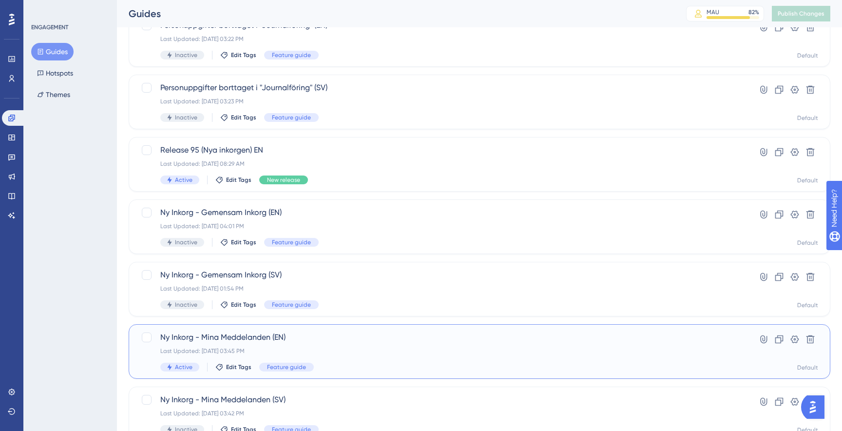
click at [314, 356] on div "Ny Inkorg - Mina Meddelanden (EN) Last Updated: Sep 17 2025, 03:45 PM Active Ed…" at bounding box center [440, 352] width 561 height 40
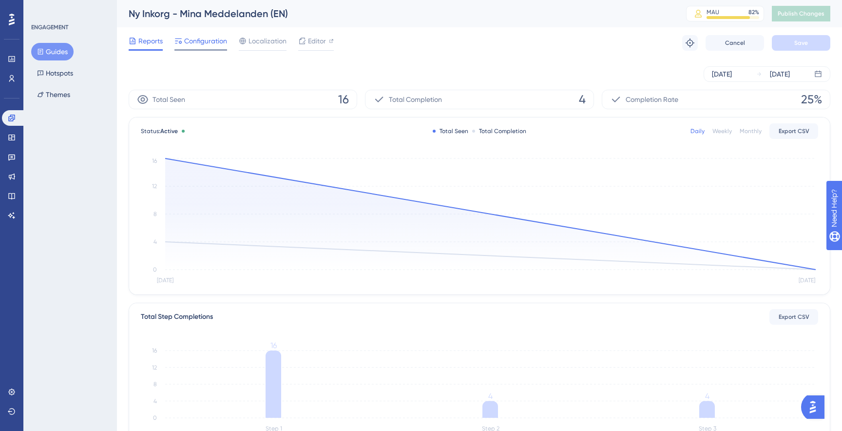
click at [205, 46] on span "Configuration" at bounding box center [205, 41] width 43 height 12
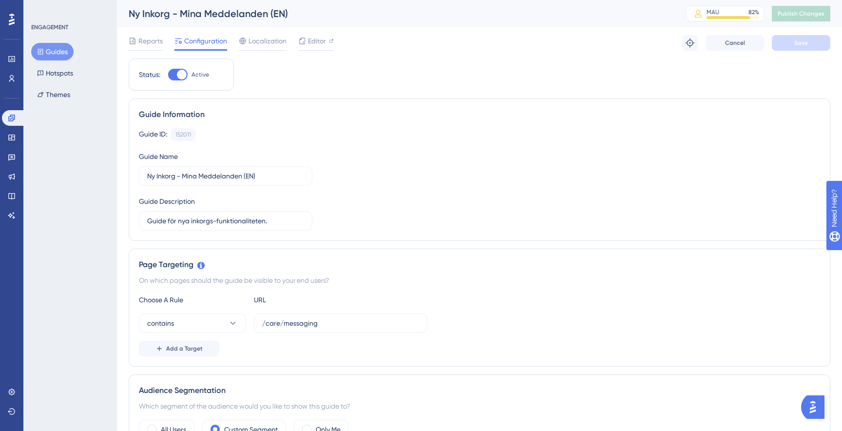
click at [185, 69] on div at bounding box center [178, 75] width 20 height 12
click at [168, 75] on input "Active" at bounding box center [168, 75] width 0 height 0
checkbox input "false"
click at [806, 52] on div "Reports Configuration Localization Editor Cancel Save" at bounding box center [480, 42] width 702 height 31
click at [803, 43] on span "Save" at bounding box center [802, 43] width 14 height 8
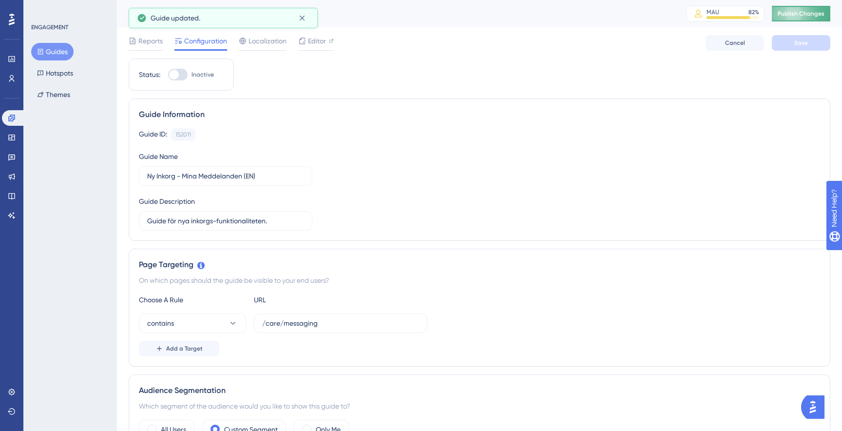
click at [796, 16] on span "Publish Changes" at bounding box center [801, 14] width 47 height 8
click at [794, 20] on button "Publish Changes" at bounding box center [801, 14] width 59 height 16
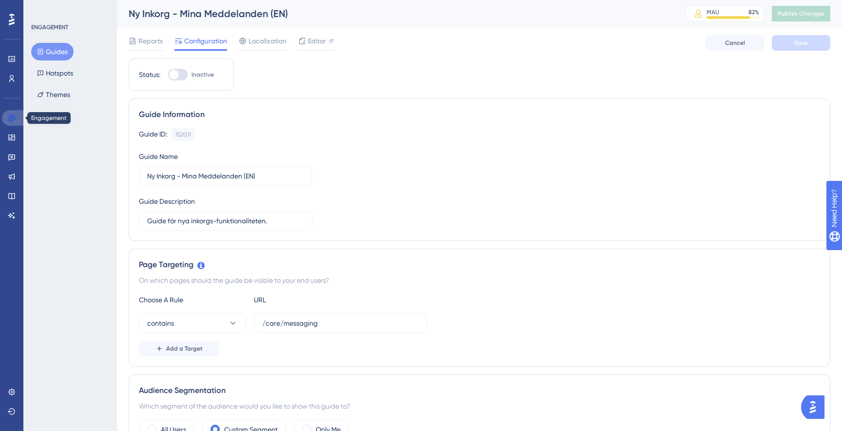
click at [15, 119] on icon at bounding box center [11, 118] width 6 height 6
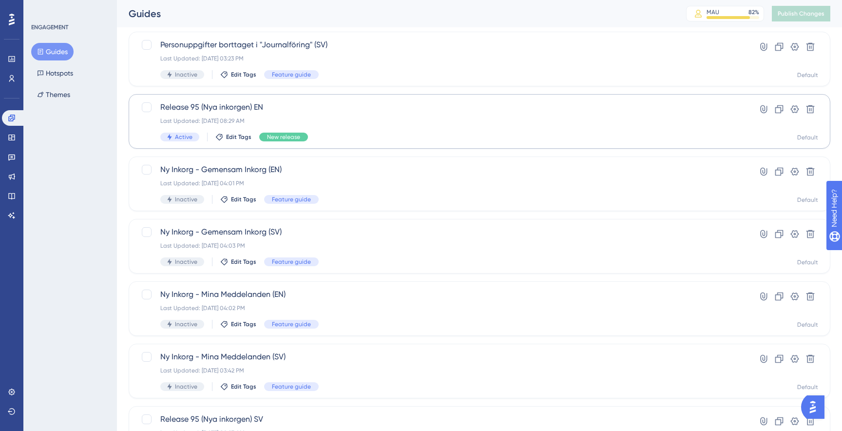
scroll to position [122, 0]
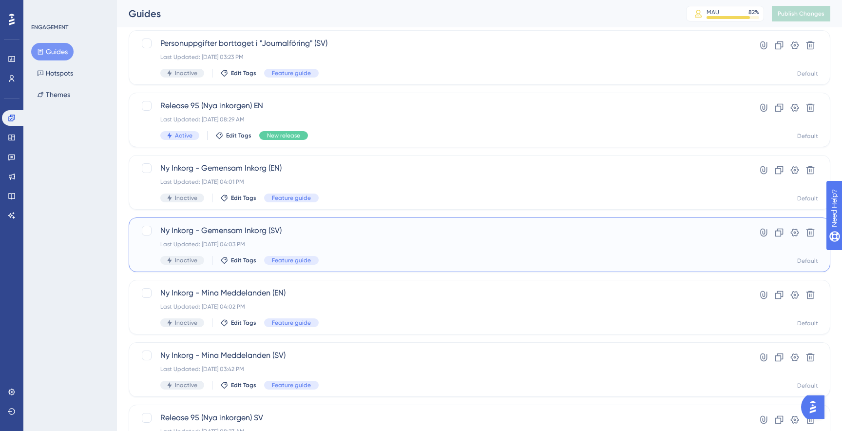
click at [345, 249] on div "Ny Inkorg - Gemensam Inkorg (SV) Last Updated: Sep 17 2025, 04:03 PM Inactive E…" at bounding box center [440, 245] width 561 height 40
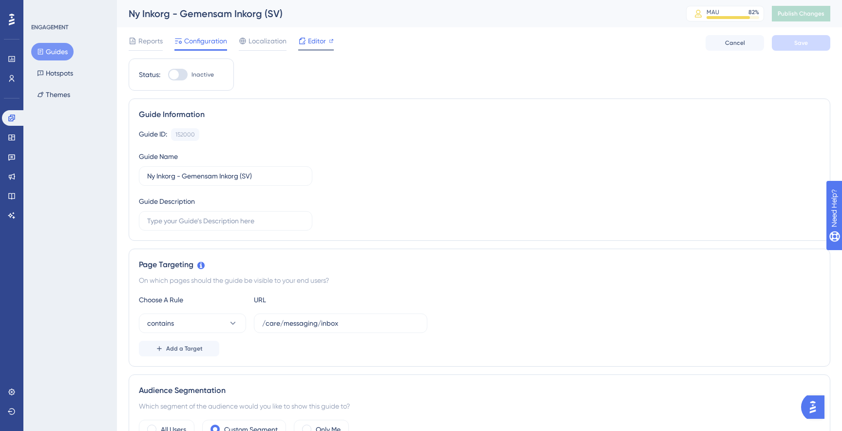
click at [298, 39] on icon at bounding box center [302, 41] width 8 height 8
click at [6, 119] on link at bounding box center [13, 118] width 23 height 16
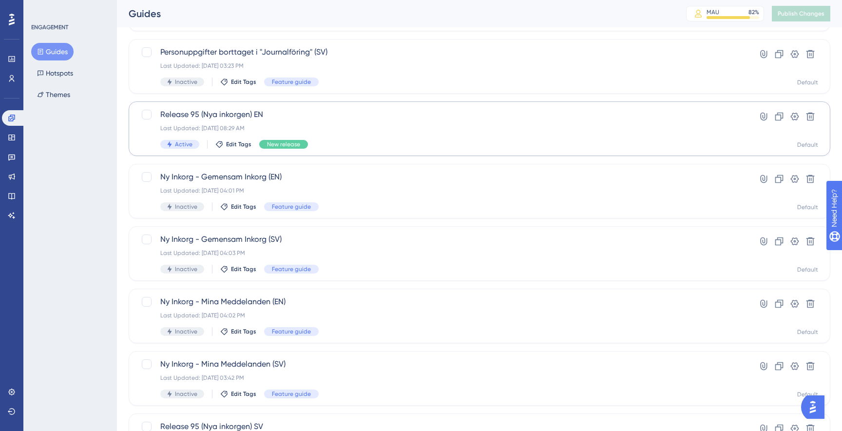
scroll to position [117, 0]
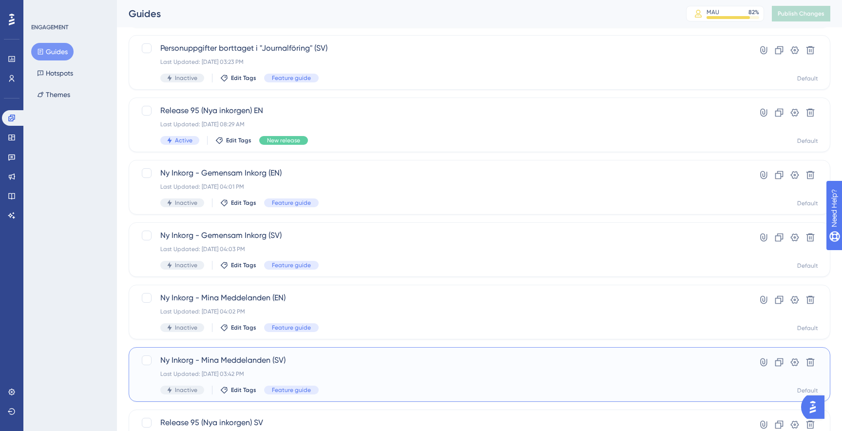
click at [314, 369] on div "Ny Inkorg - Mina Meddelanden (SV) Last Updated: Sep 17 2025, 03:42 PM Inactive …" at bounding box center [440, 374] width 561 height 40
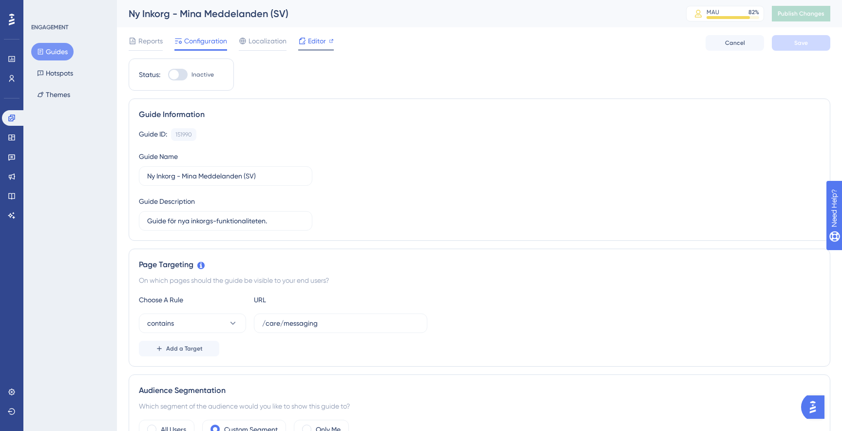
click at [323, 39] on span "Editor" at bounding box center [317, 41] width 18 height 12
